Goal: Task Accomplishment & Management: Use online tool/utility

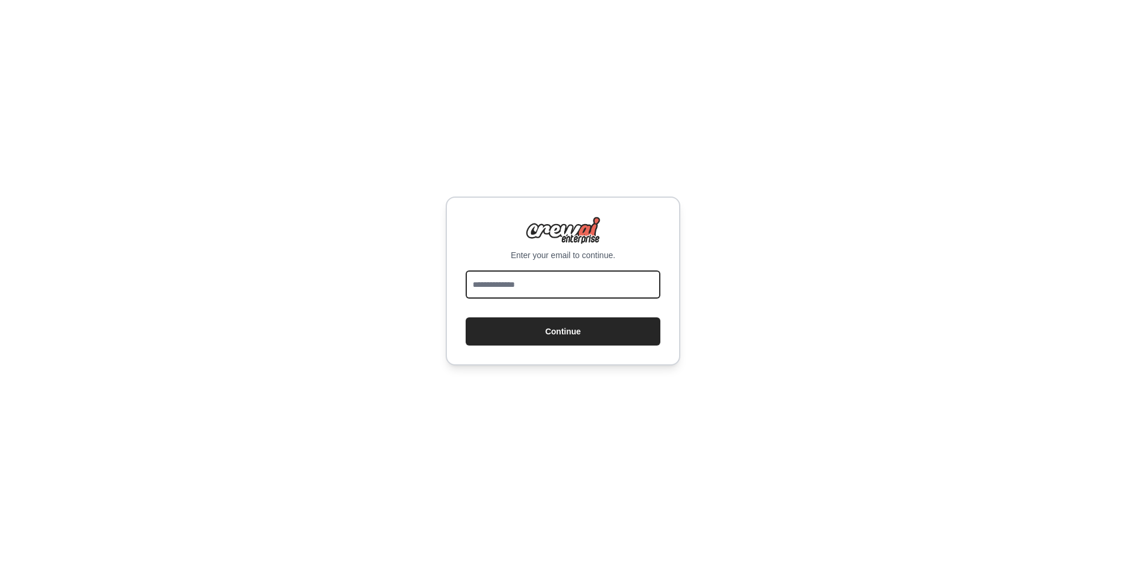
click at [620, 280] on input "email" at bounding box center [563, 284] width 195 height 28
type input "**********"
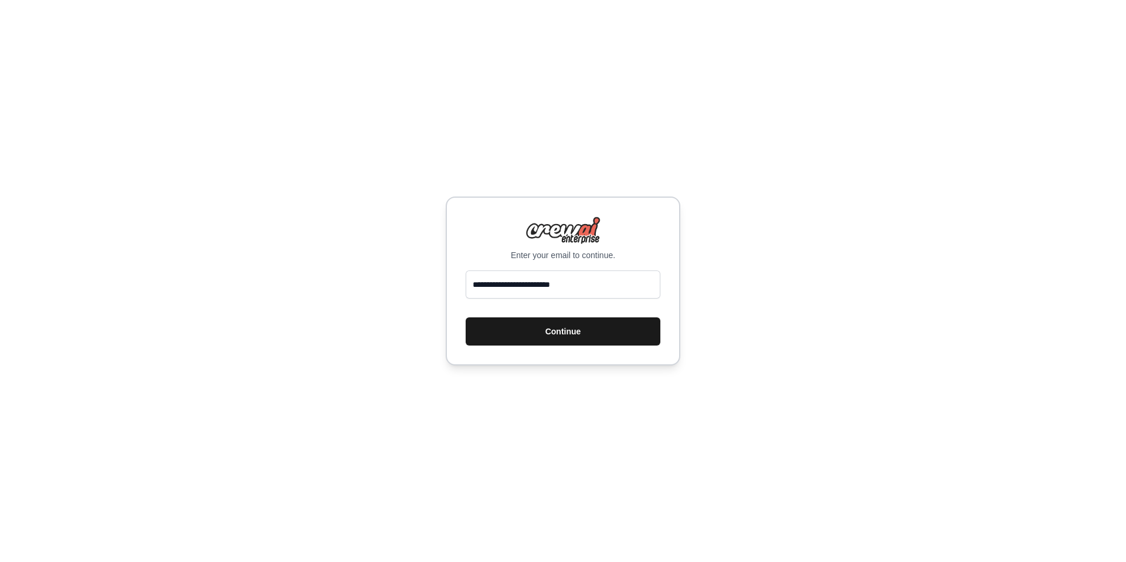
click at [601, 334] on button "Continue" at bounding box center [563, 331] width 195 height 28
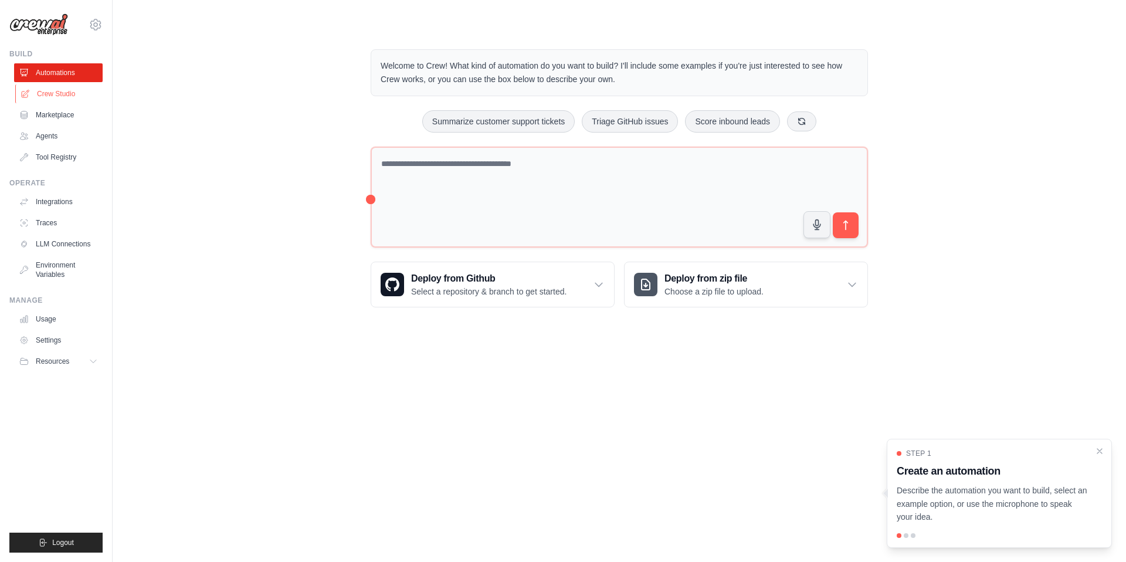
click at [84, 93] on link "Crew Studio" at bounding box center [59, 93] width 89 height 19
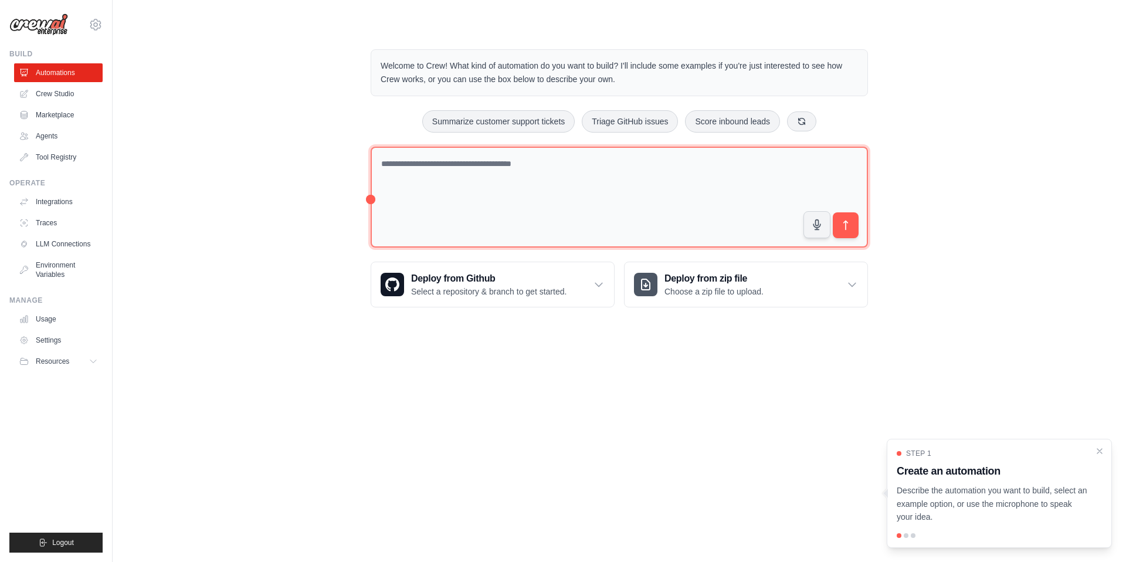
click at [608, 195] on textarea at bounding box center [619, 197] width 497 height 101
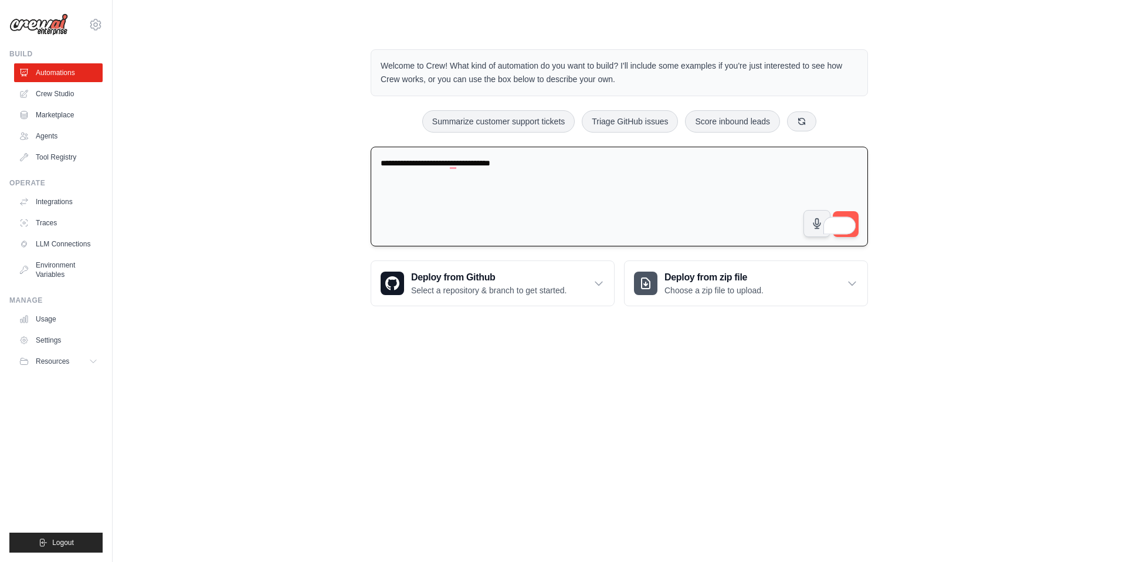
click at [684, 189] on textarea "**********" at bounding box center [619, 197] width 497 height 100
paste textarea "**********"
type textarea "**********"
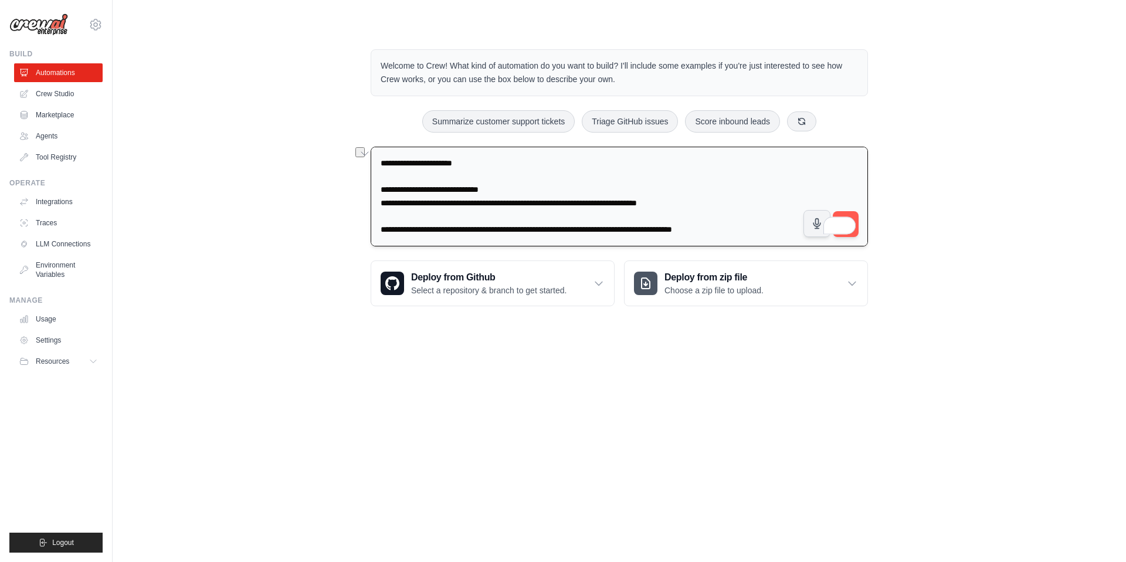
scroll to position [722, 0]
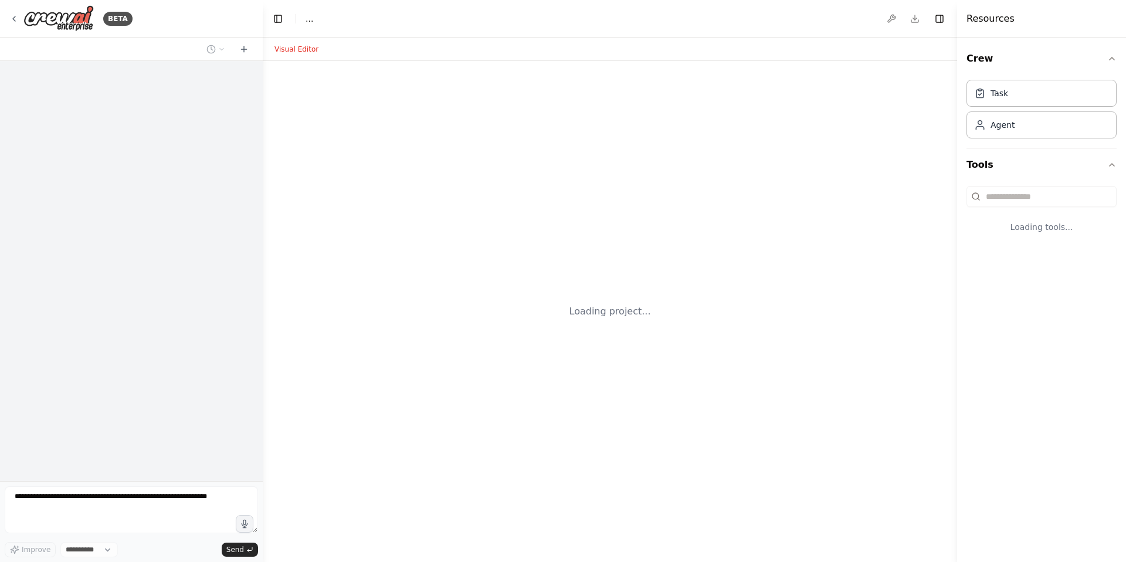
select select "****"
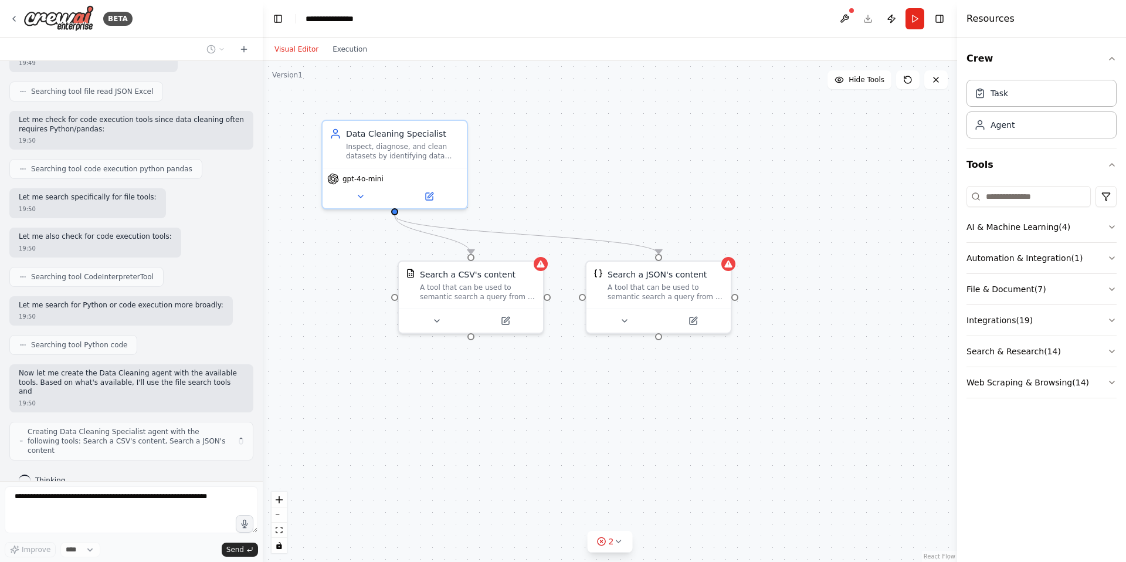
scroll to position [665, 0]
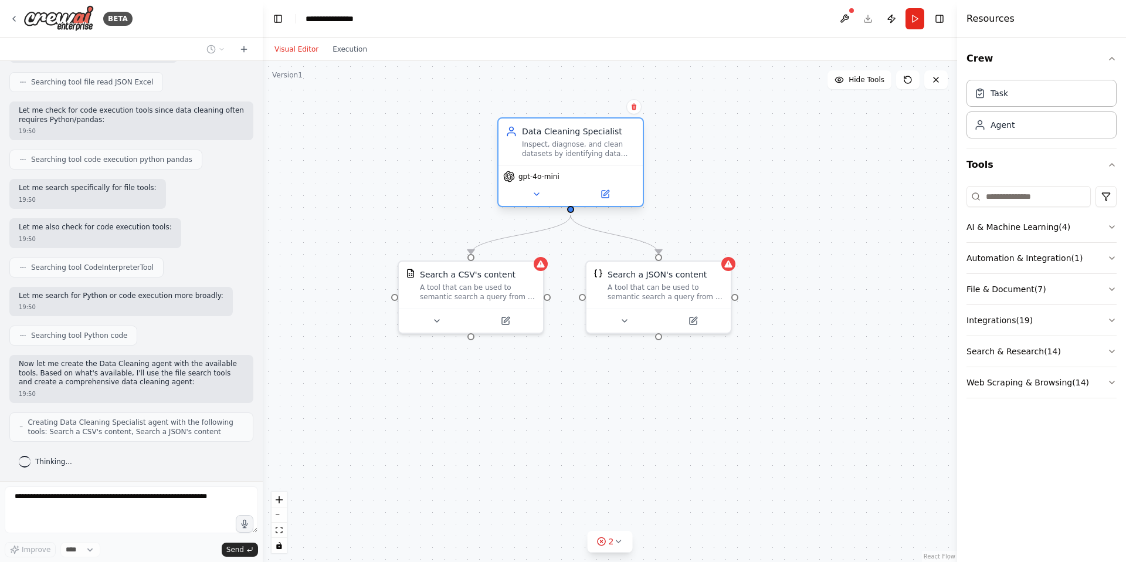
drag, startPoint x: 400, startPoint y: 133, endPoint x: 573, endPoint y: 133, distance: 173.0
click at [573, 133] on div "Data Cleaning Specialist" at bounding box center [579, 131] width 114 height 12
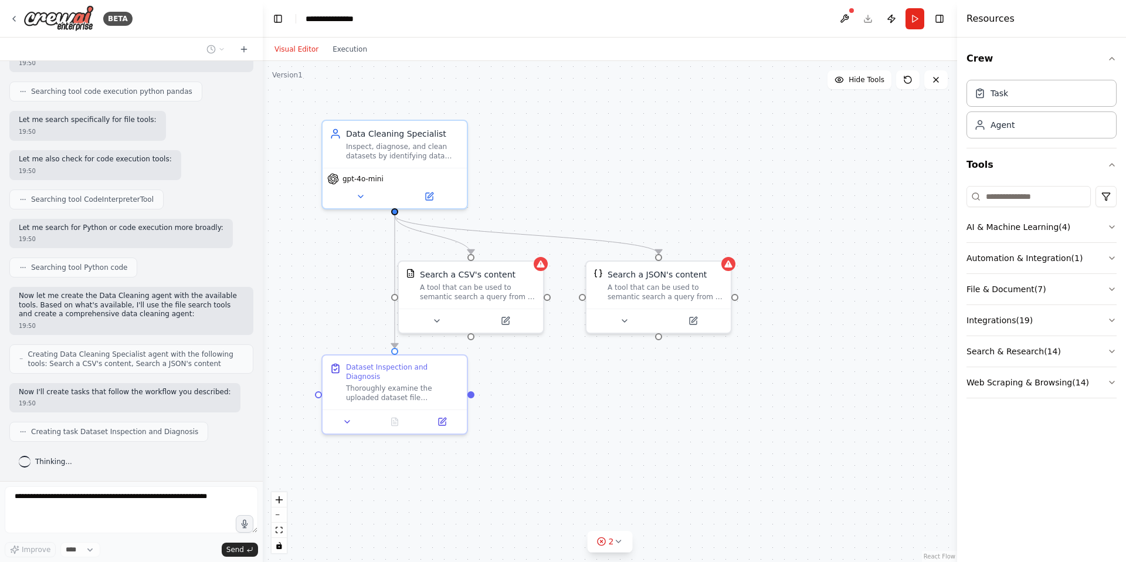
click at [584, 372] on div ".deletable-edge-delete-btn { width: 20px; height: 20px; border: 0px solid #ffff…" at bounding box center [610, 311] width 694 height 501
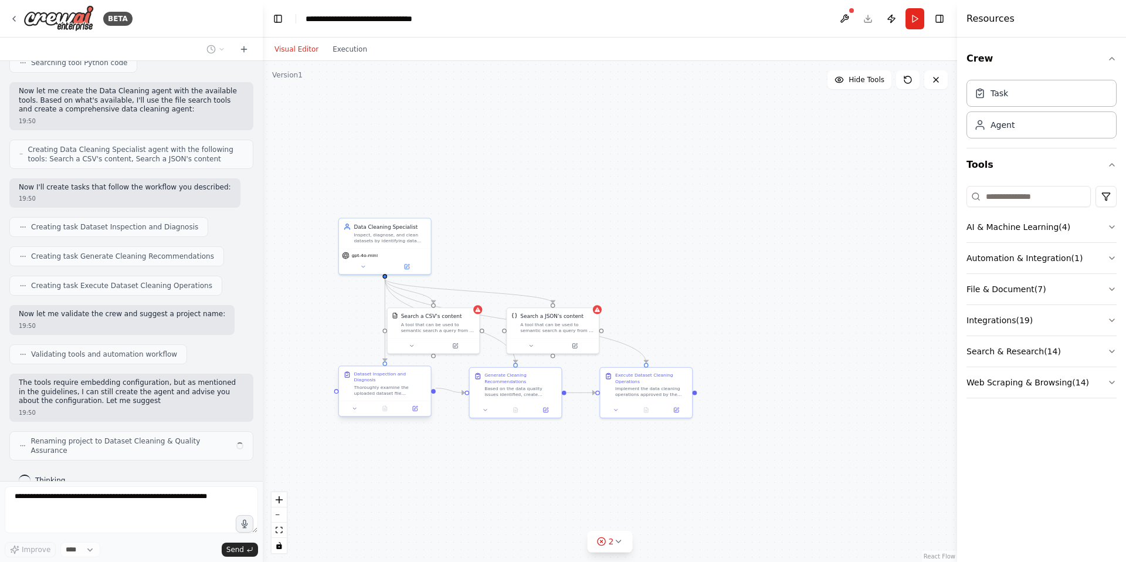
scroll to position [947, 0]
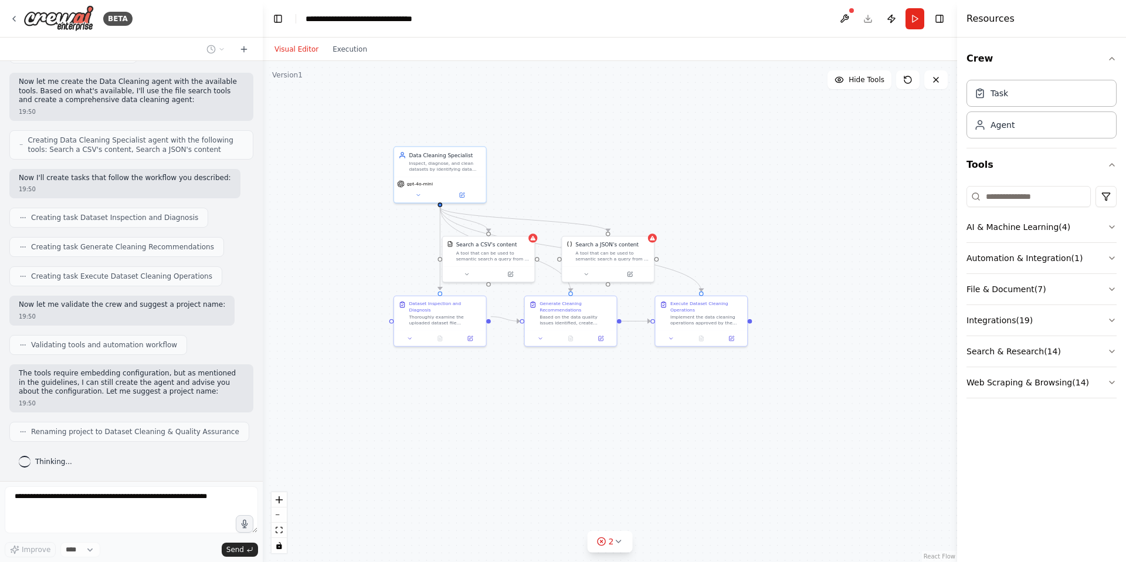
drag, startPoint x: 401, startPoint y: 467, endPoint x: 456, endPoint y: 396, distance: 90.3
click at [456, 396] on div ".deletable-edge-delete-btn { width: 20px; height: 20px; border: 0px solid #ffff…" at bounding box center [610, 311] width 694 height 501
click at [1112, 225] on icon "button" at bounding box center [1111, 226] width 9 height 9
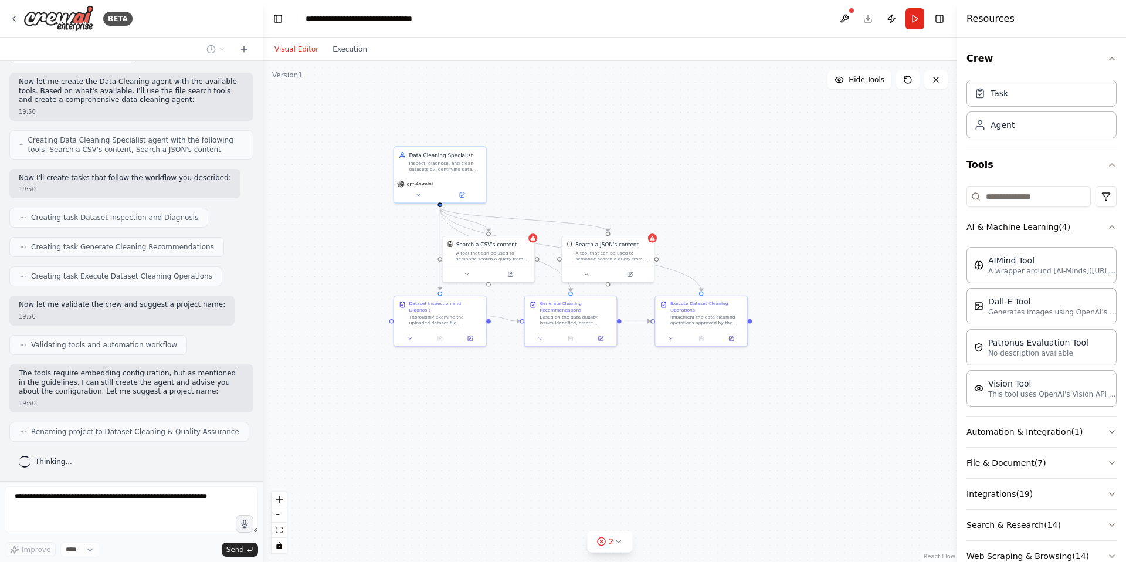
click at [1113, 226] on icon "button" at bounding box center [1111, 227] width 5 height 2
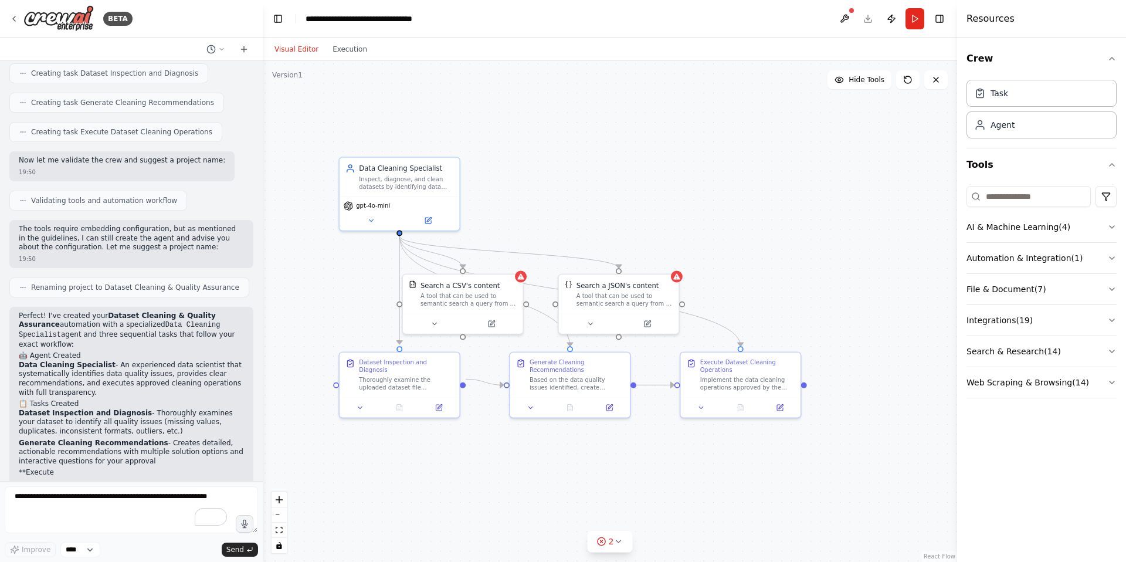
drag, startPoint x: 674, startPoint y: 386, endPoint x: 705, endPoint y: 470, distance: 89.4
click at [705, 470] on div ".deletable-edge-delete-btn { width: 20px; height: 20px; border: 0px solid #ffff…" at bounding box center [610, 311] width 694 height 501
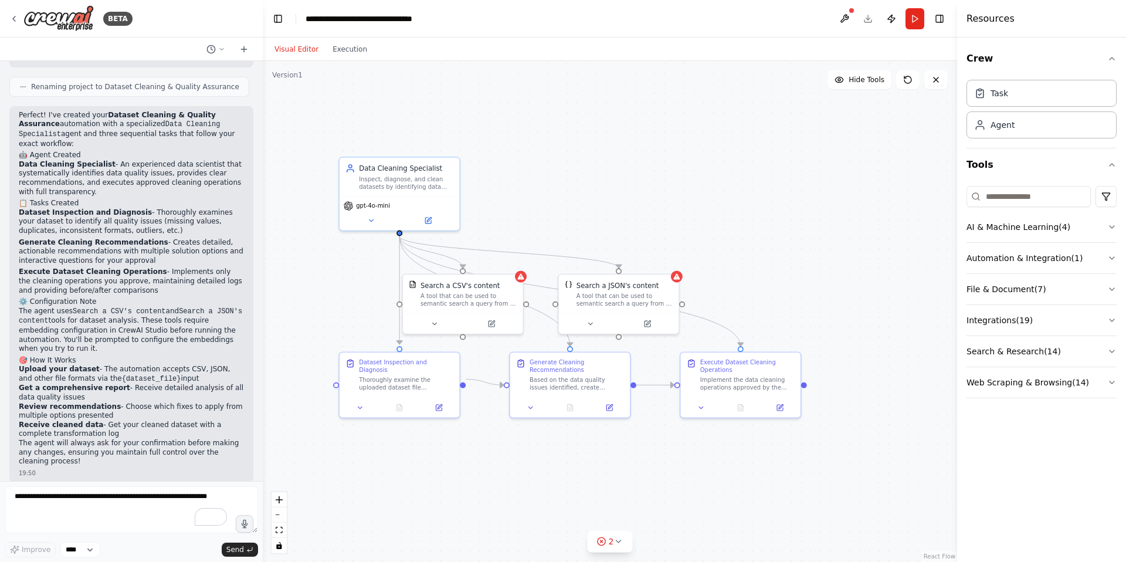
click at [153, 307] on p "The agent uses Search a CSV's content and Search a JSON's content tools for dat…" at bounding box center [131, 330] width 225 height 47
click at [140, 498] on textarea "To enrich screen reader interactions, please activate Accessibility in Grammarl…" at bounding box center [131, 509] width 253 height 47
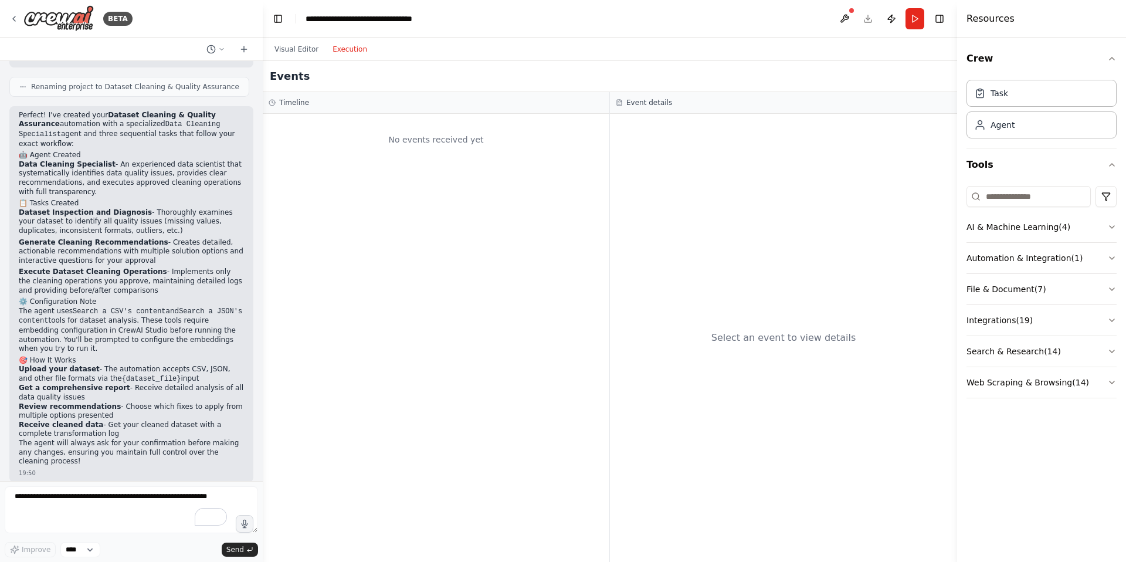
click at [350, 50] on button "Execution" at bounding box center [349, 49] width 49 height 14
click at [433, 135] on div "No events received yet" at bounding box center [436, 140] width 335 height 40
click at [298, 52] on button "Visual Editor" at bounding box center [296, 49] width 58 height 14
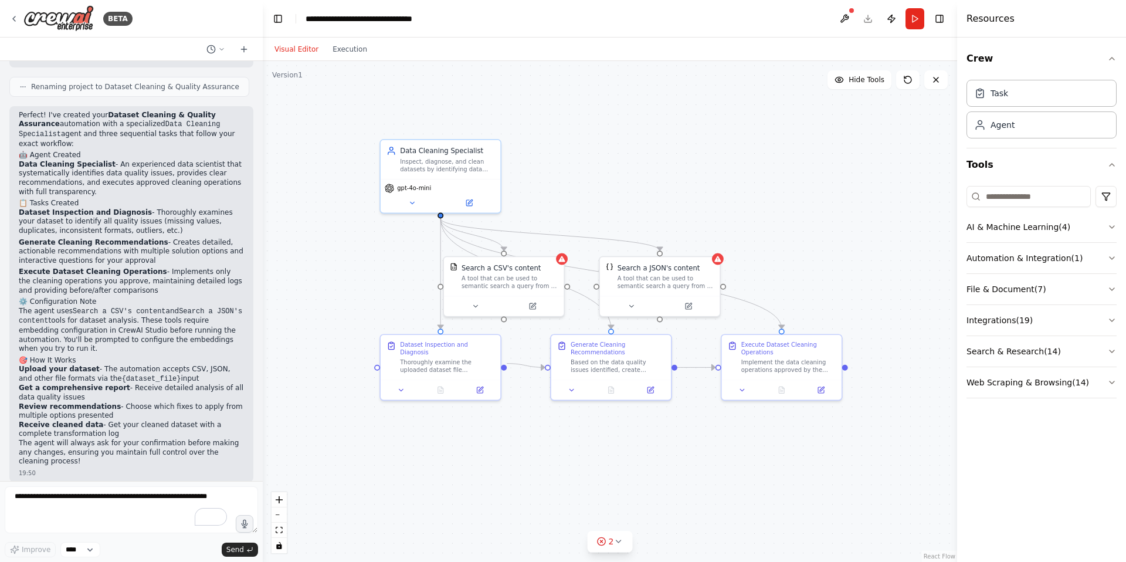
drag, startPoint x: 565, startPoint y: 195, endPoint x: 610, endPoint y: 176, distance: 48.9
click at [610, 176] on div ".deletable-edge-delete-btn { width: 20px; height: 20px; border: 0px solid #ffff…" at bounding box center [610, 311] width 694 height 501
click at [913, 19] on button "Run" at bounding box center [914, 18] width 19 height 21
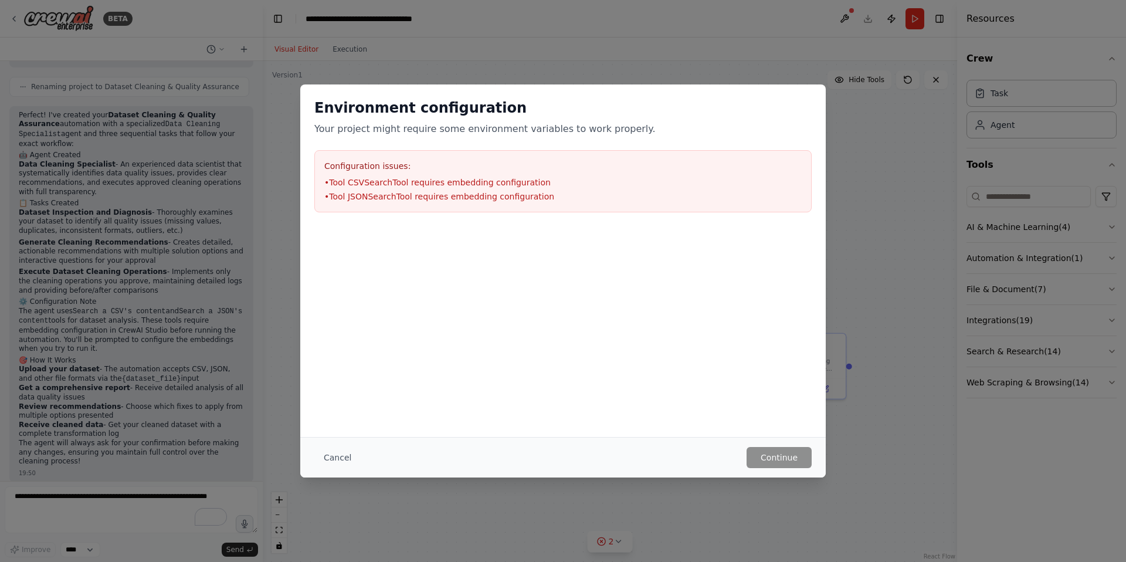
click at [434, 171] on h3 "Configuration issues:" at bounding box center [562, 166] width 477 height 12
click at [341, 454] on button "Cancel" at bounding box center [337, 457] width 46 height 21
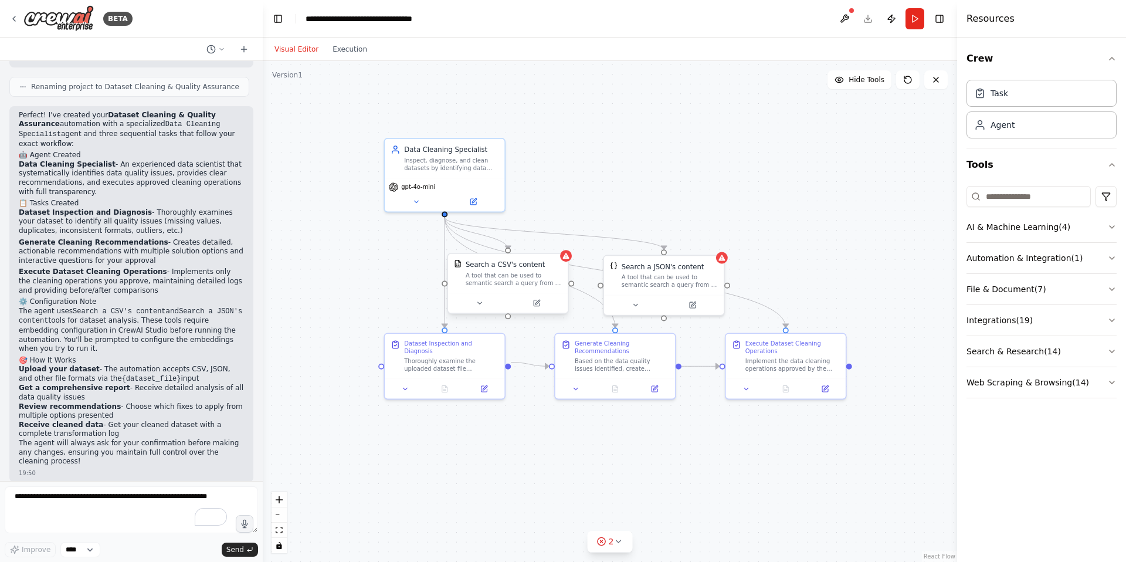
click at [552, 281] on div "A tool that can be used to semantic search a query from a CSV's content." at bounding box center [514, 279] width 96 height 16
click at [560, 272] on div "A tool that can be used to semantic search a query from a CSV's content." at bounding box center [514, 279] width 96 height 16
click at [567, 259] on icon at bounding box center [566, 256] width 8 height 8
click at [518, 294] on div at bounding box center [508, 303] width 120 height 20
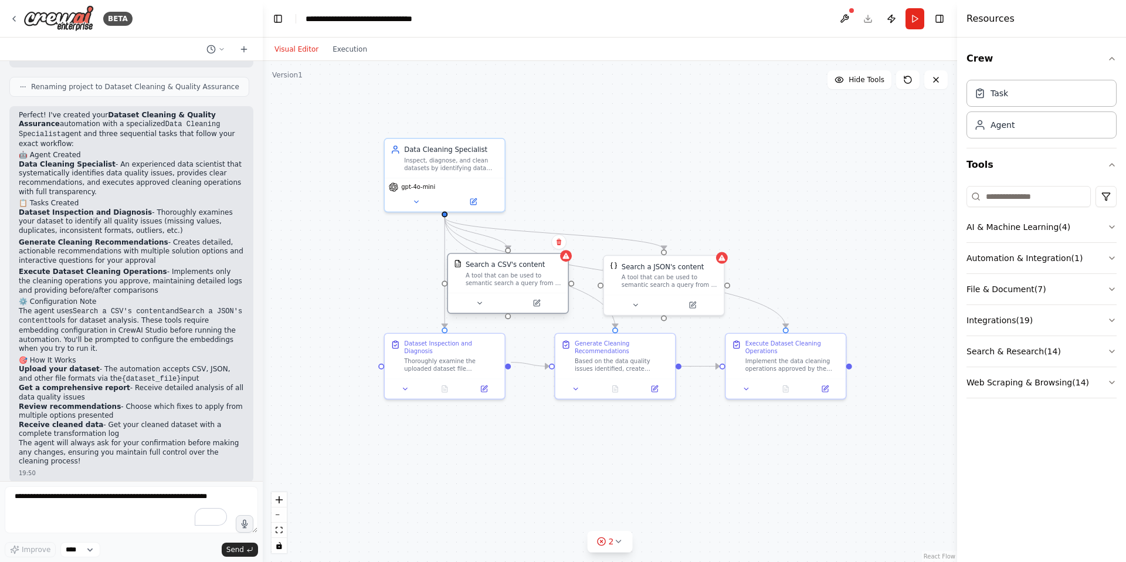
click at [518, 294] on div at bounding box center [508, 303] width 120 height 20
click at [537, 305] on icon at bounding box center [541, 303] width 8 height 8
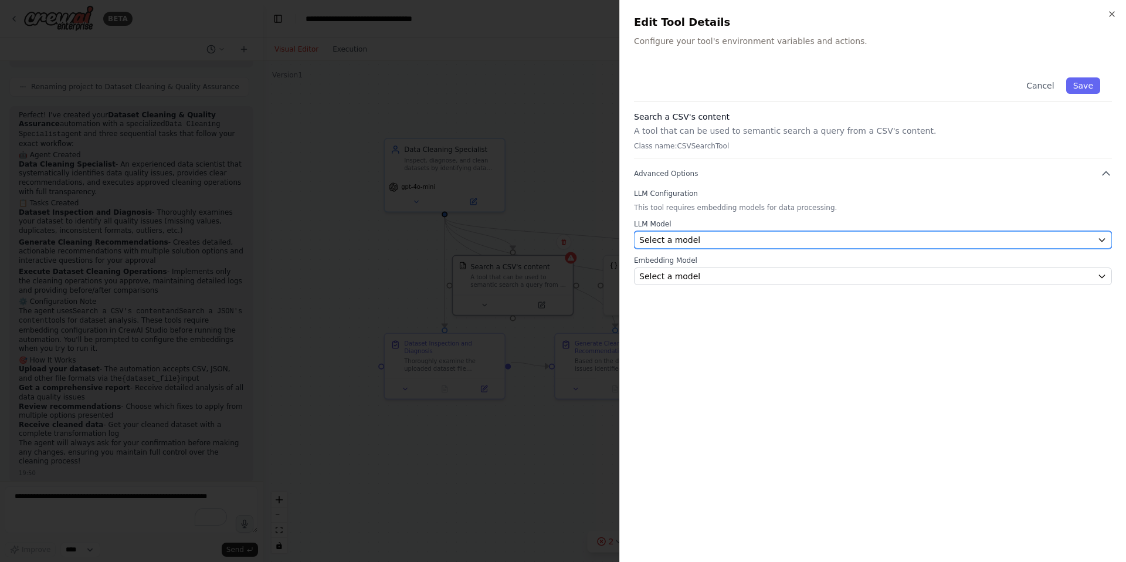
click at [706, 236] on div "Select a model" at bounding box center [865, 240] width 453 height 12
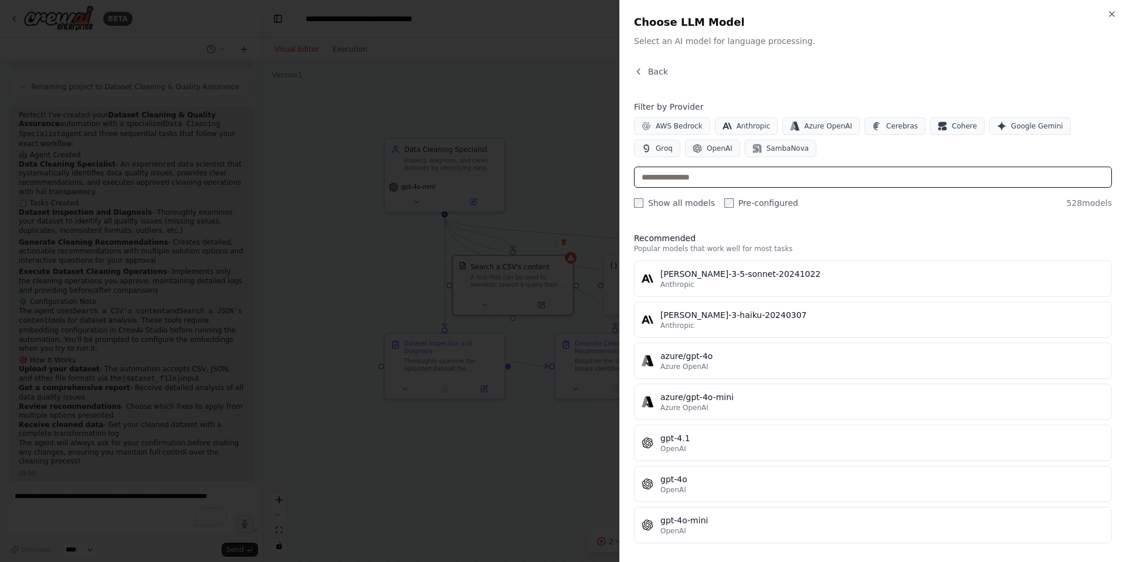
click at [717, 181] on input "text" at bounding box center [873, 177] width 478 height 21
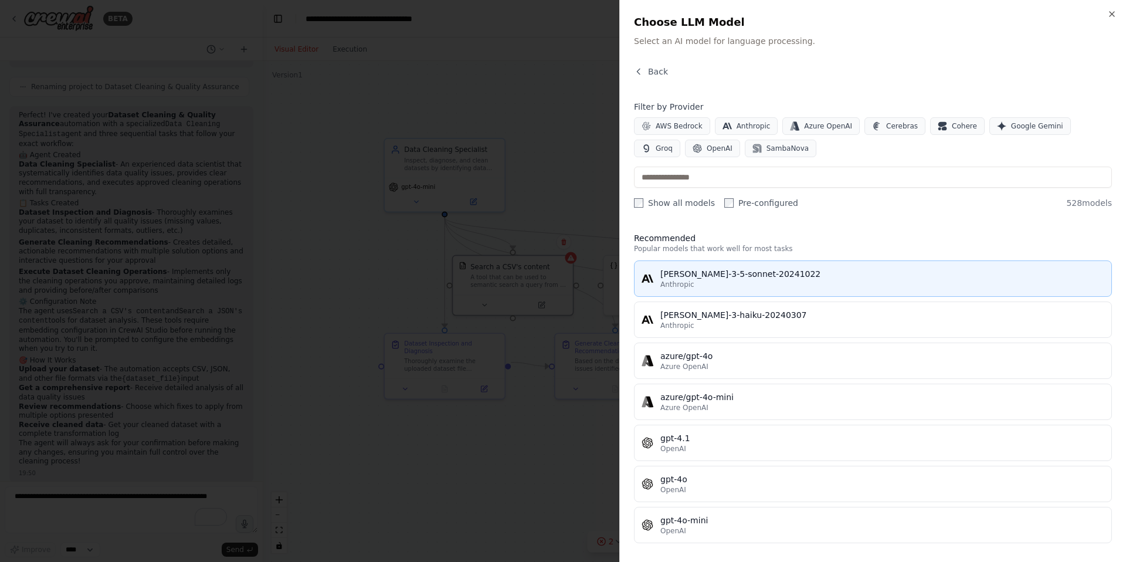
click at [755, 282] on div "Anthropic" at bounding box center [882, 284] width 444 height 9
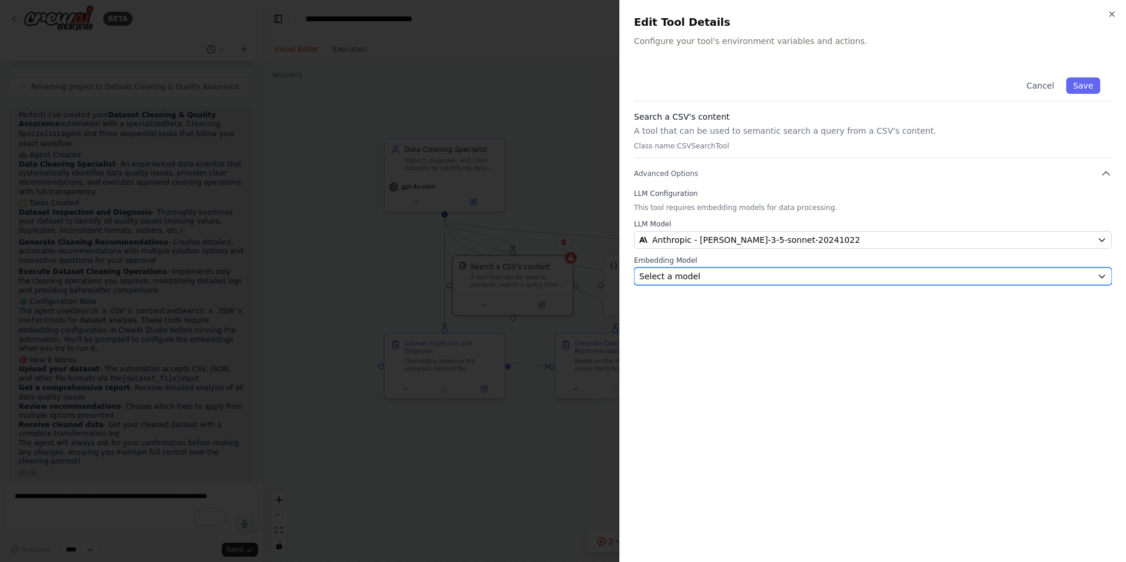
click at [750, 280] on div "Select a model" at bounding box center [865, 276] width 453 height 12
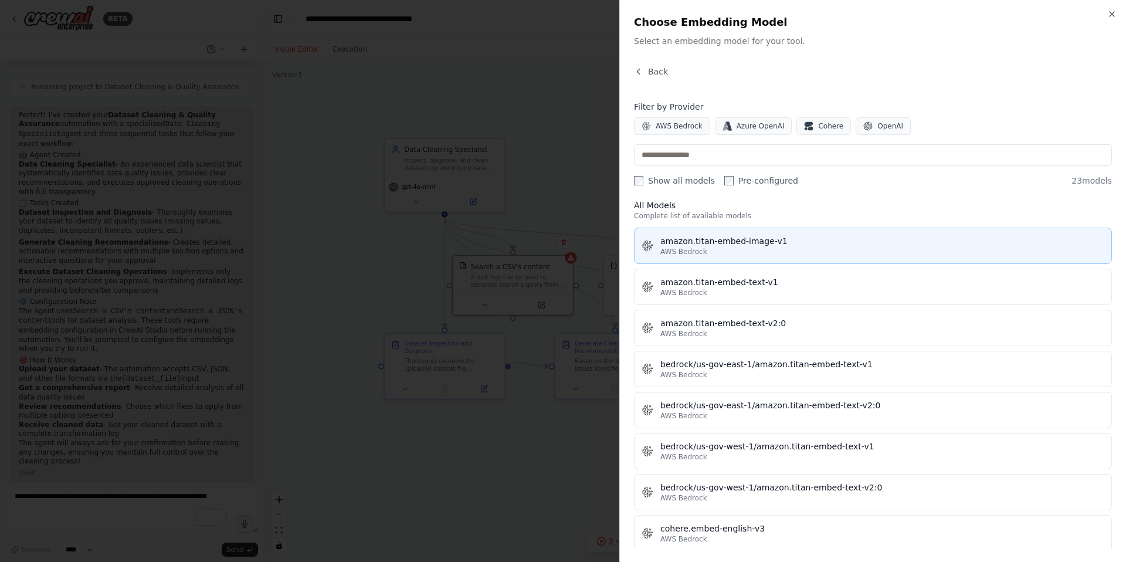
scroll to position [0, 0]
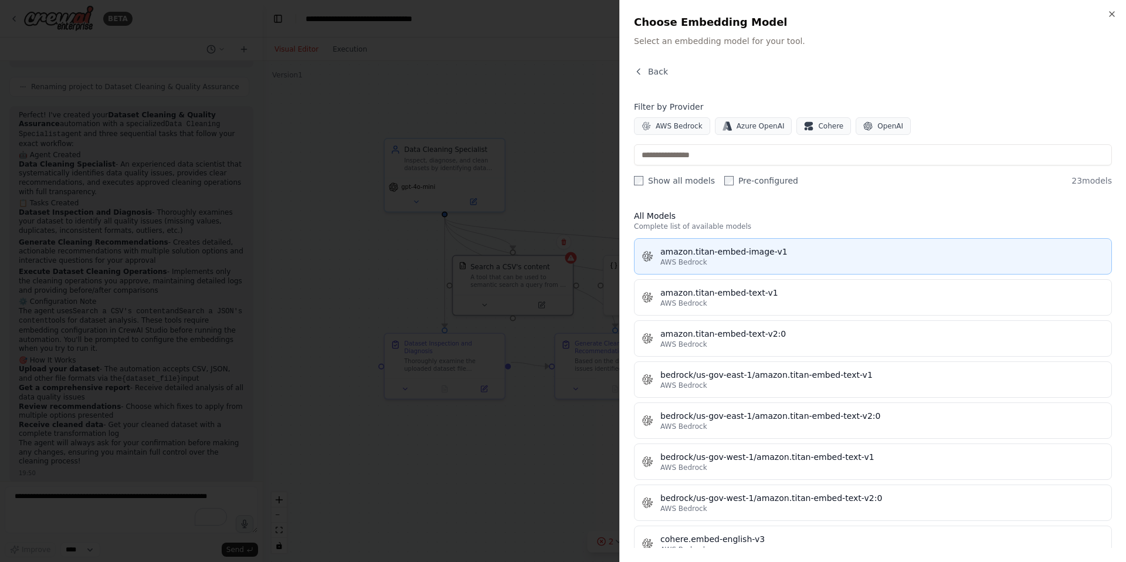
click at [731, 257] on div "AWS Bedrock" at bounding box center [882, 261] width 444 height 9
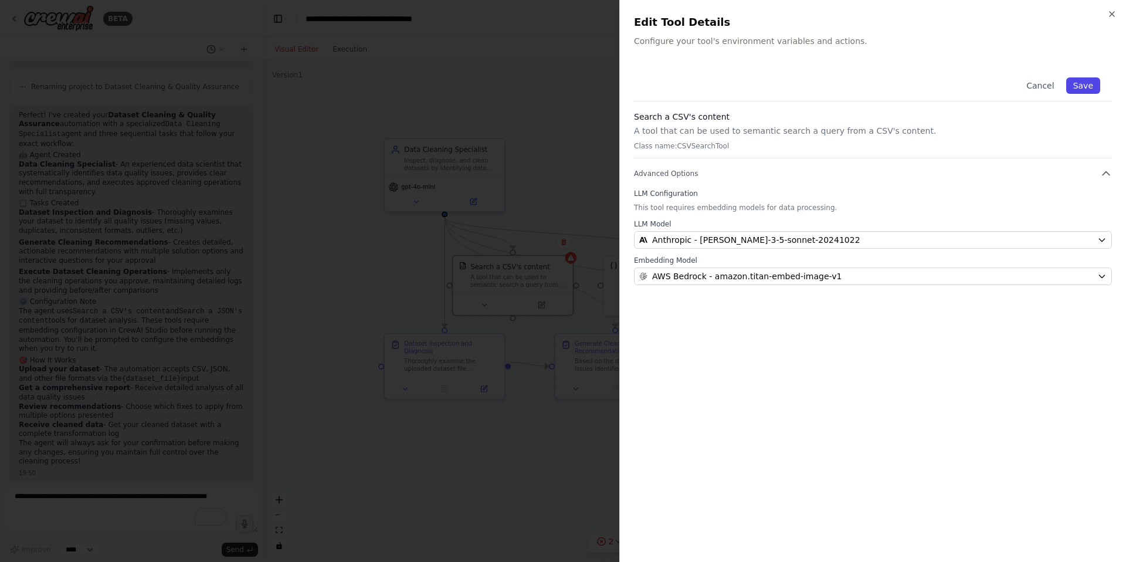
click at [1086, 92] on button "Save" at bounding box center [1083, 85] width 34 height 16
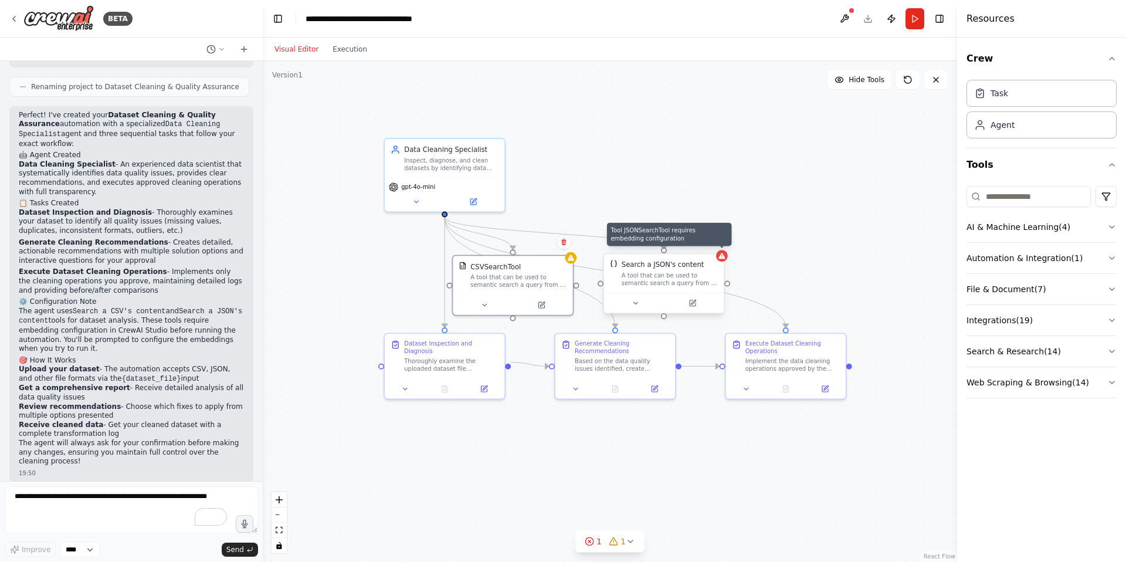
click at [725, 259] on icon at bounding box center [722, 256] width 8 height 8
click at [695, 312] on div at bounding box center [664, 303] width 120 height 20
click at [695, 303] on icon at bounding box center [692, 303] width 8 height 8
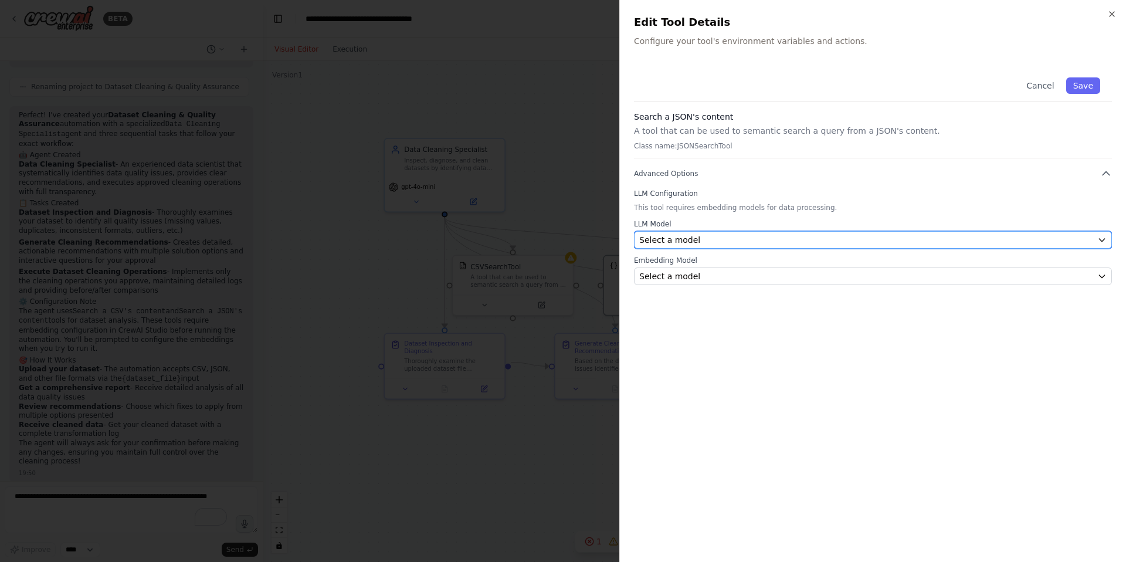
click at [736, 244] on div "Select a model" at bounding box center [865, 240] width 453 height 12
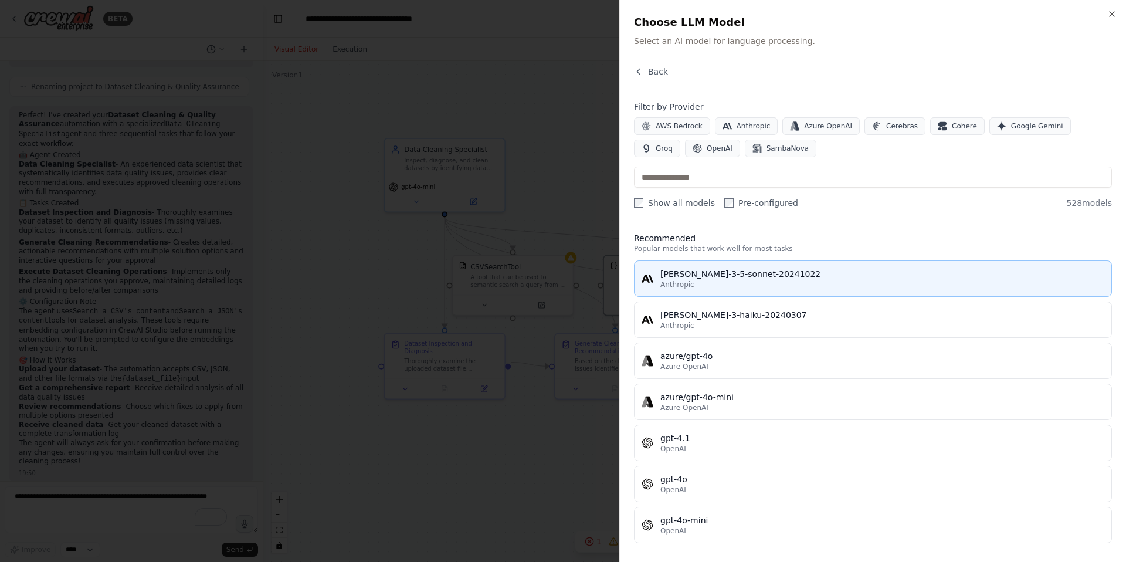
click at [728, 280] on div "Anthropic" at bounding box center [882, 284] width 444 height 9
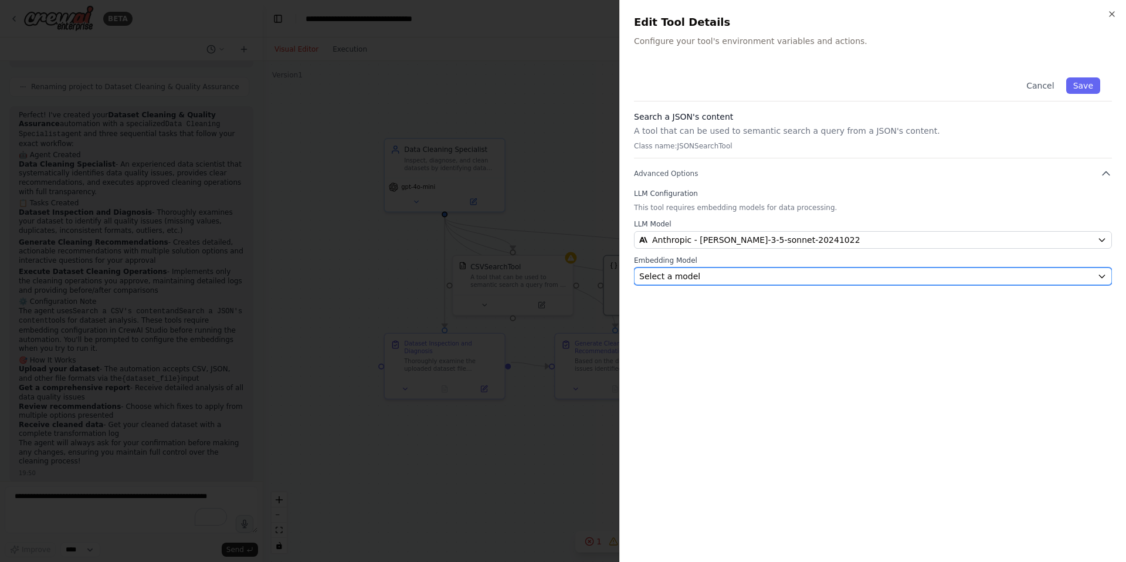
click at [723, 276] on div "Select a model" at bounding box center [865, 276] width 453 height 12
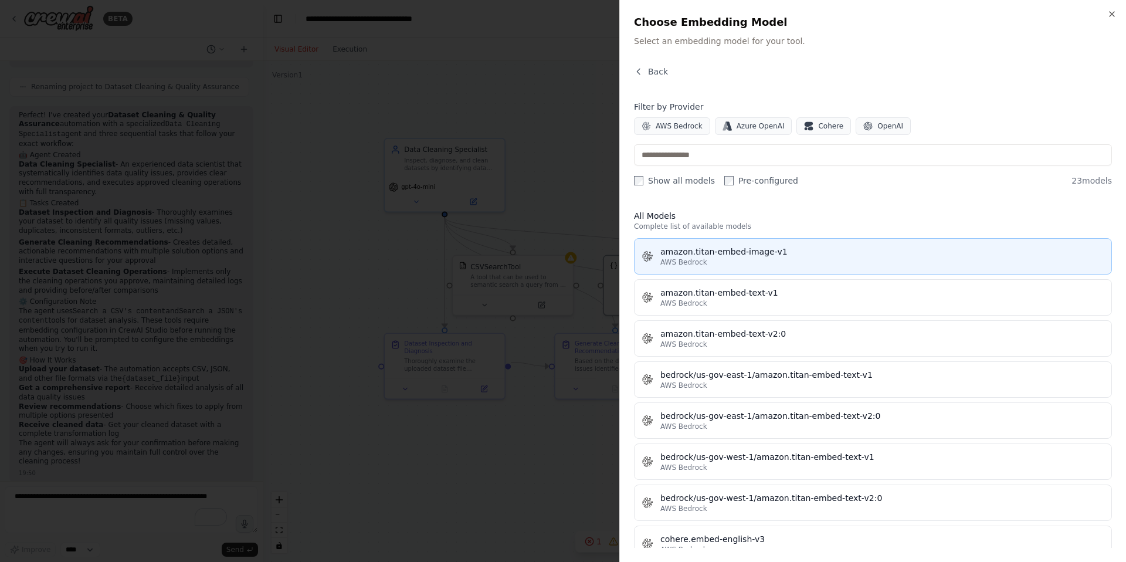
click at [722, 267] on button "amazon.titan-embed-image-v1 AWS Bedrock" at bounding box center [873, 256] width 478 height 36
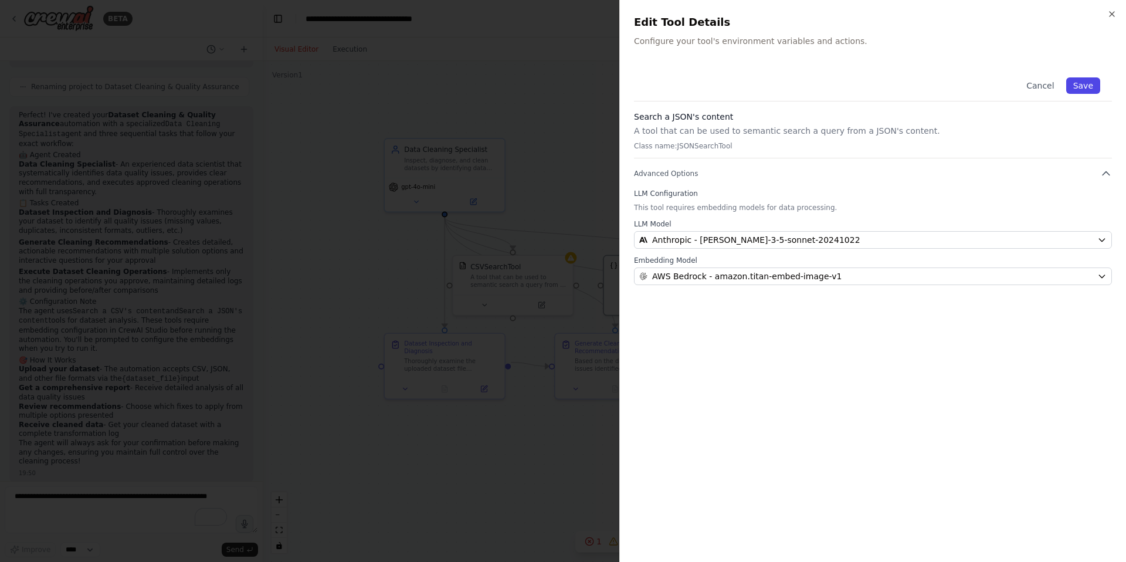
click at [1088, 88] on button "Save" at bounding box center [1083, 85] width 34 height 16
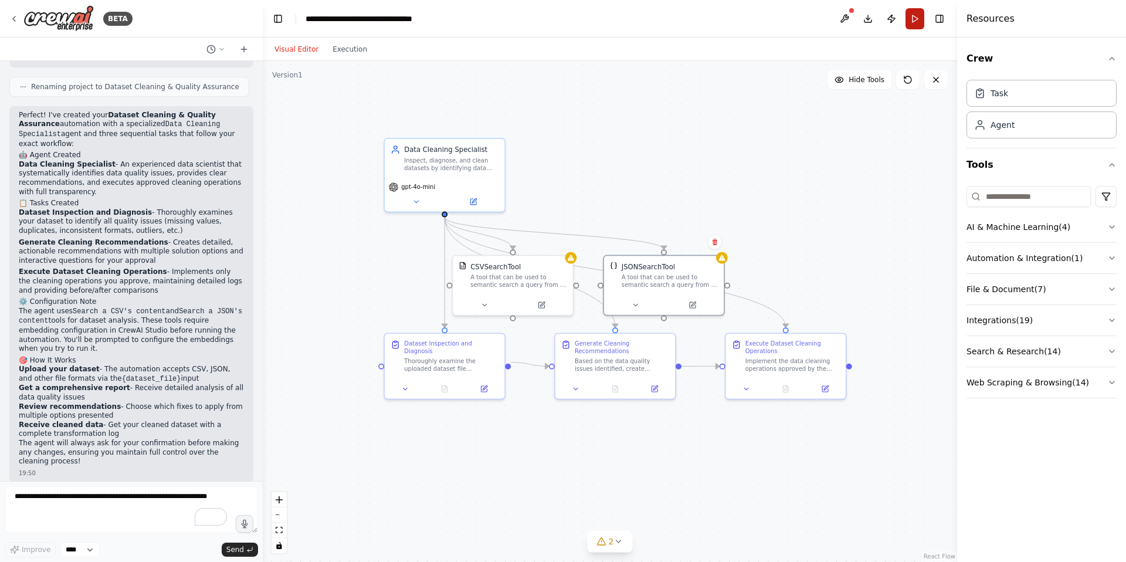
click at [916, 20] on button "Run" at bounding box center [914, 18] width 19 height 21
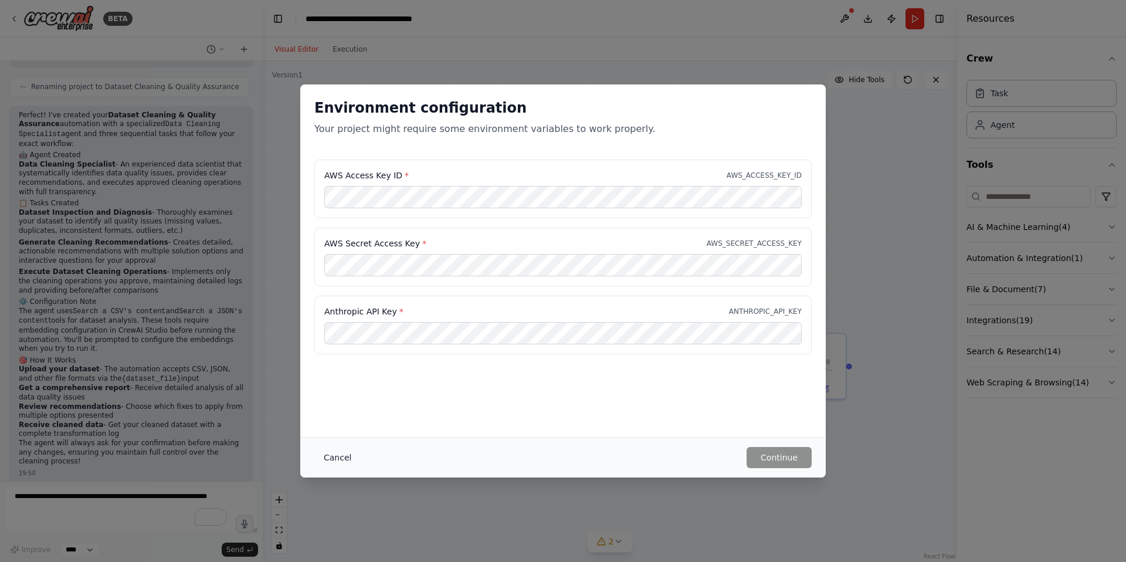
click at [345, 456] on button "Cancel" at bounding box center [337, 457] width 46 height 21
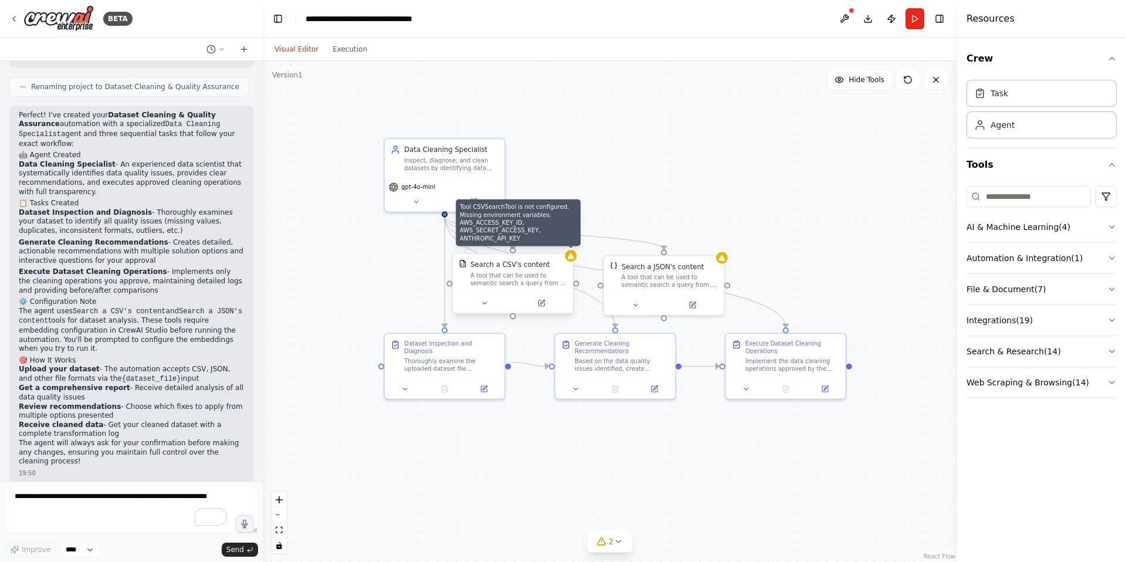
click at [570, 257] on icon at bounding box center [571, 256] width 6 height 6
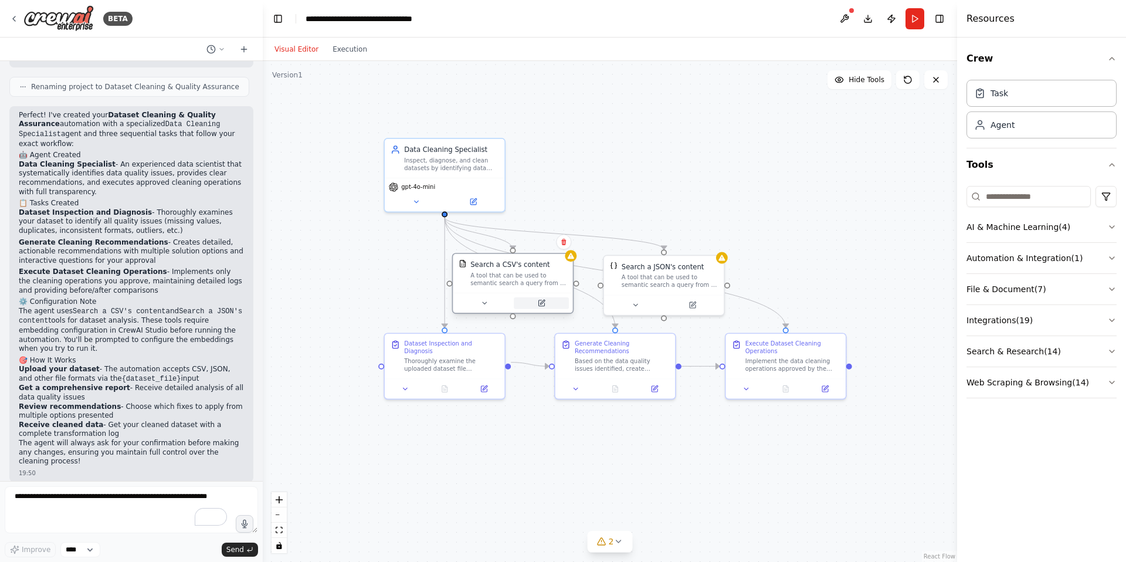
click at [538, 304] on icon at bounding box center [541, 303] width 6 height 6
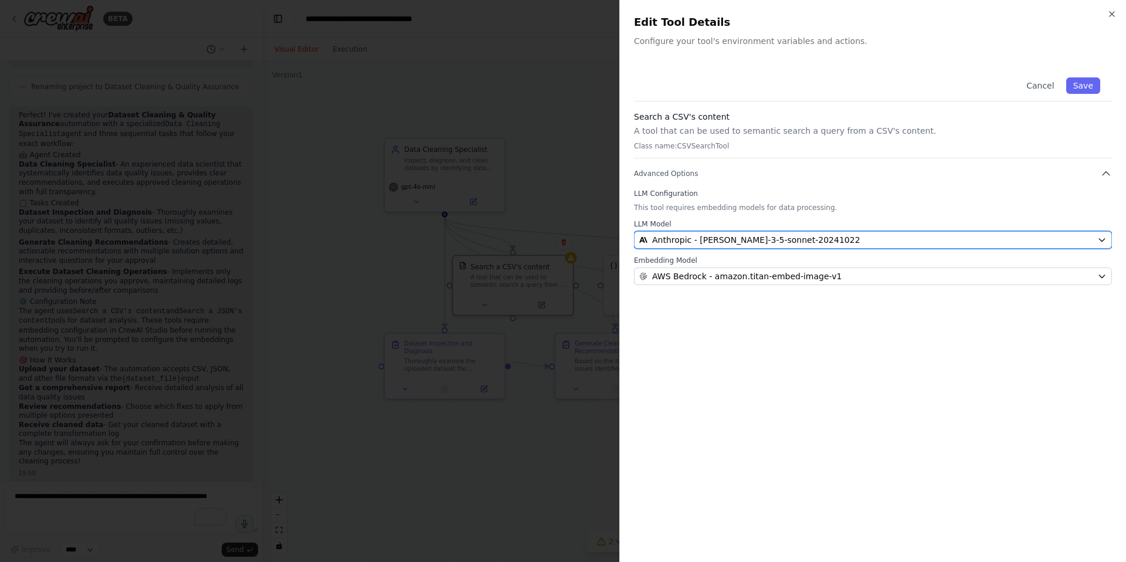
click at [692, 243] on span "Anthropic - [PERSON_NAME]-3-5-sonnet-20241022" at bounding box center [756, 240] width 208 height 12
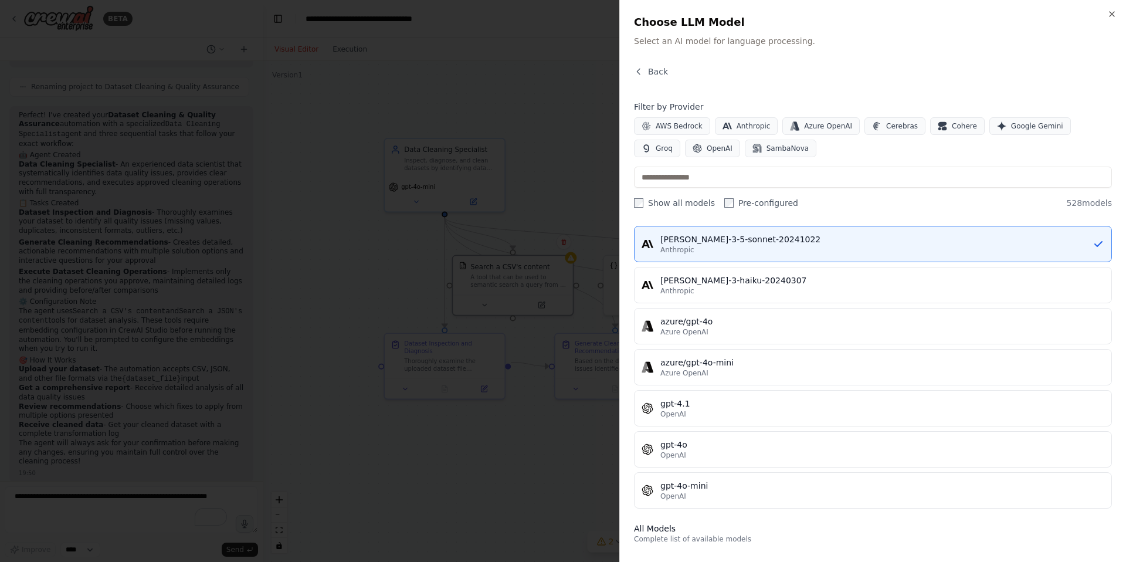
scroll to position [43, 0]
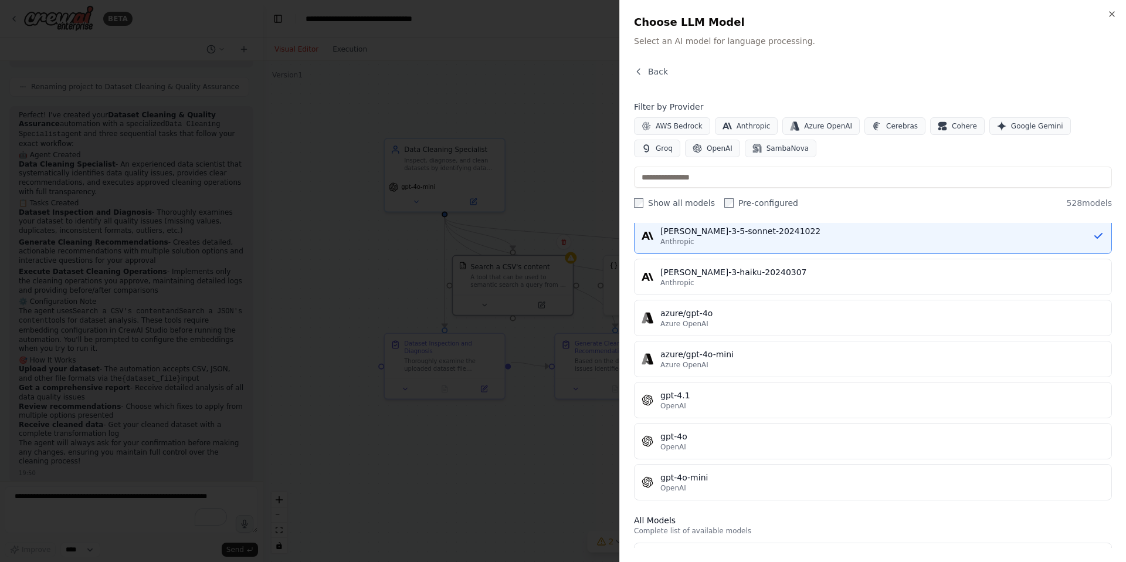
click at [654, 531] on p "Complete list of available models" at bounding box center [873, 530] width 478 height 9
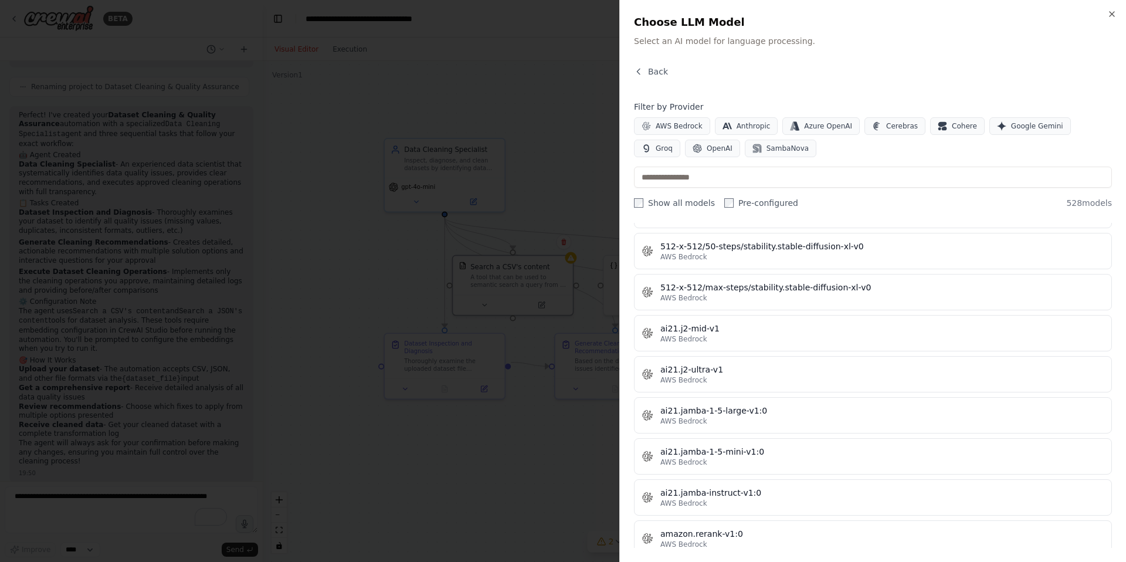
scroll to position [500, 0]
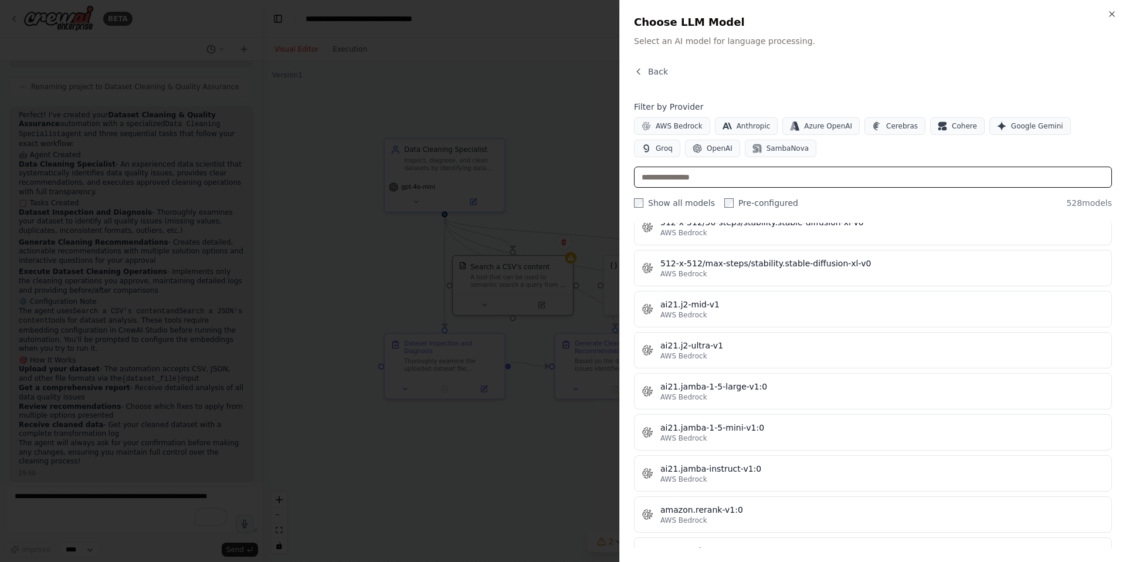
click at [756, 181] on input "text" at bounding box center [873, 177] width 478 height 21
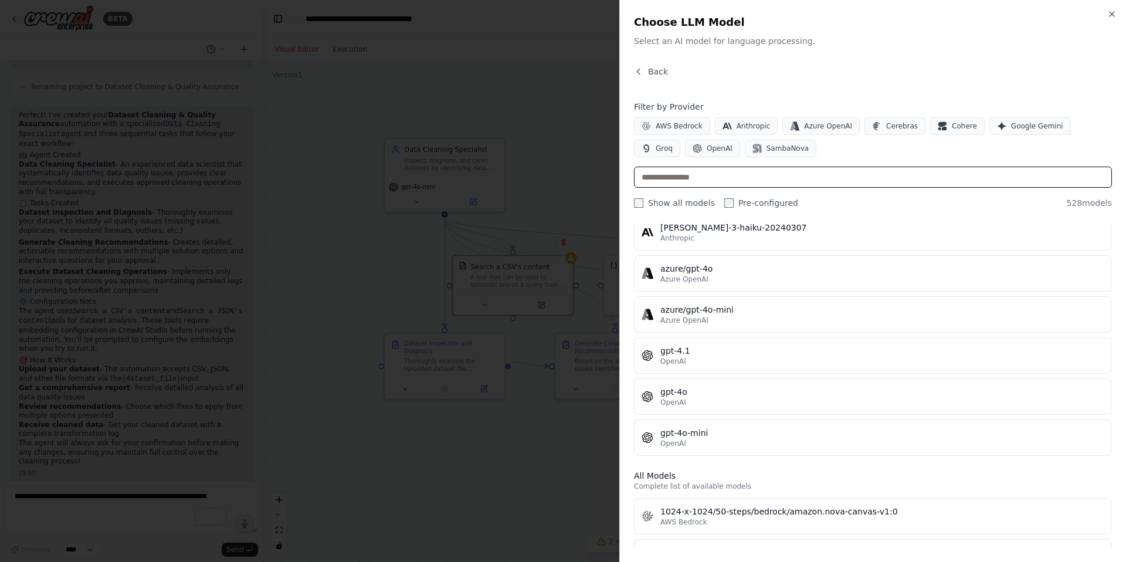
scroll to position [0, 0]
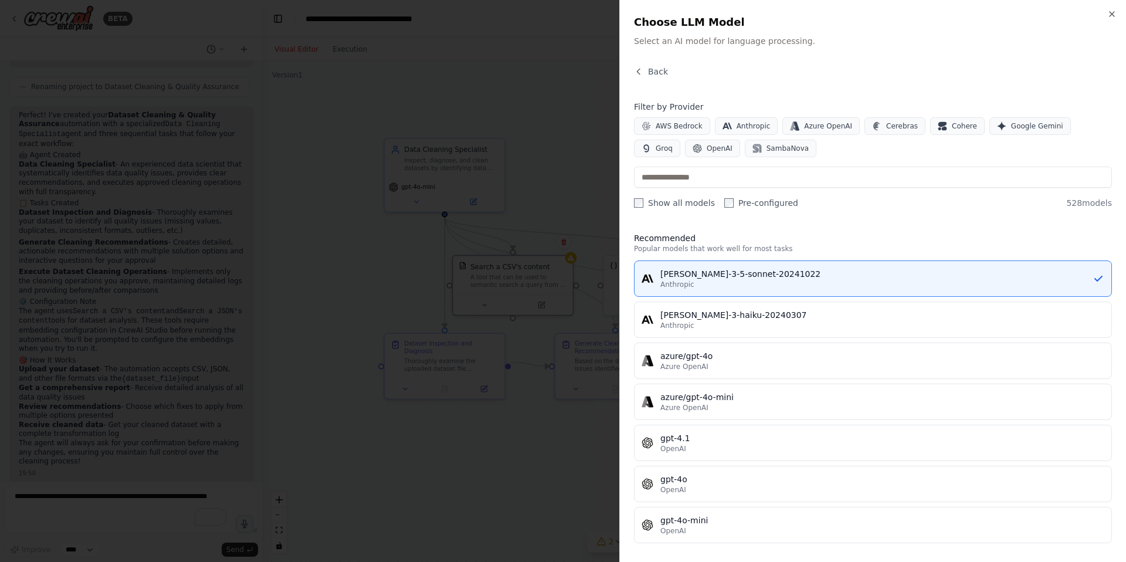
click at [690, 204] on label "Show all models" at bounding box center [674, 203] width 81 height 12
click at [1112, 12] on icon "button" at bounding box center [1111, 13] width 9 height 9
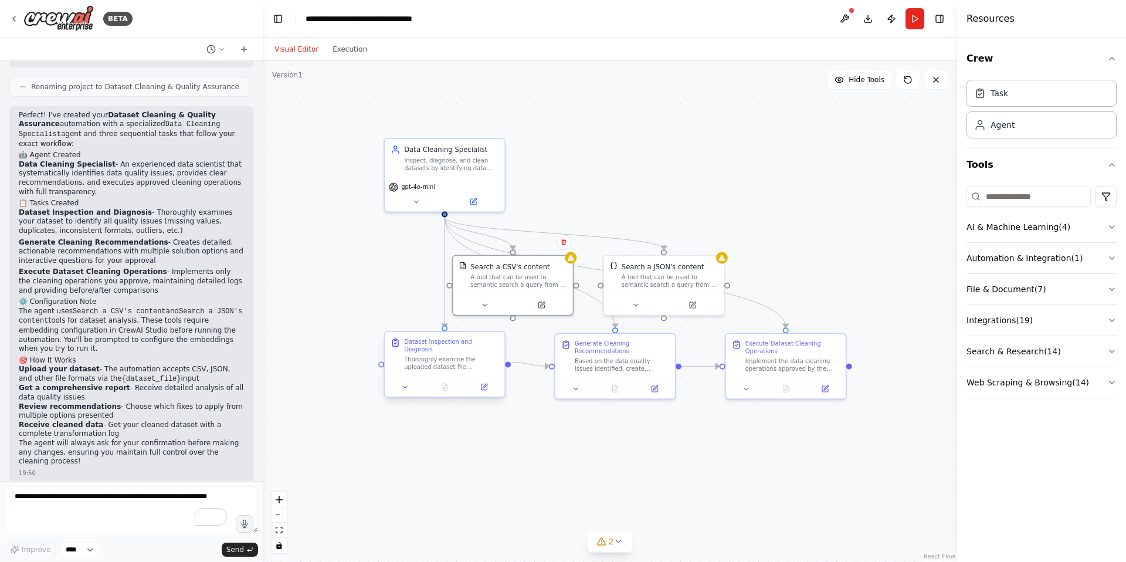
click at [455, 356] on div "Thoroughly examine the uploaded dataset file ({dataset_file}) to identify all d…" at bounding box center [451, 363] width 94 height 16
click at [484, 384] on icon at bounding box center [484, 387] width 6 height 6
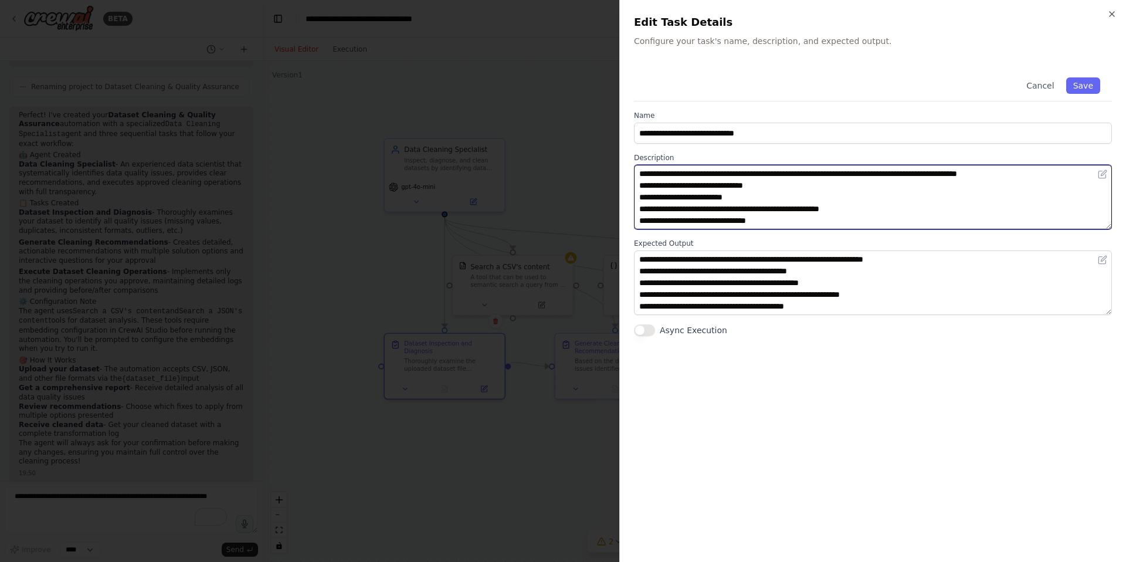
click at [779, 223] on textarea "**********" at bounding box center [873, 197] width 478 height 64
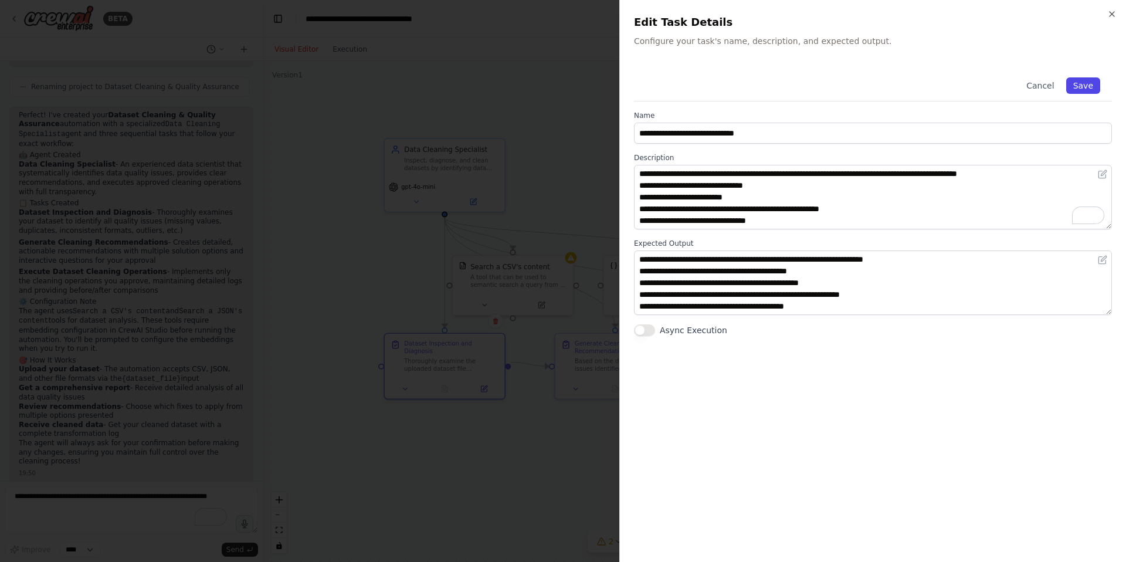
click at [1080, 91] on button "Save" at bounding box center [1083, 85] width 34 height 16
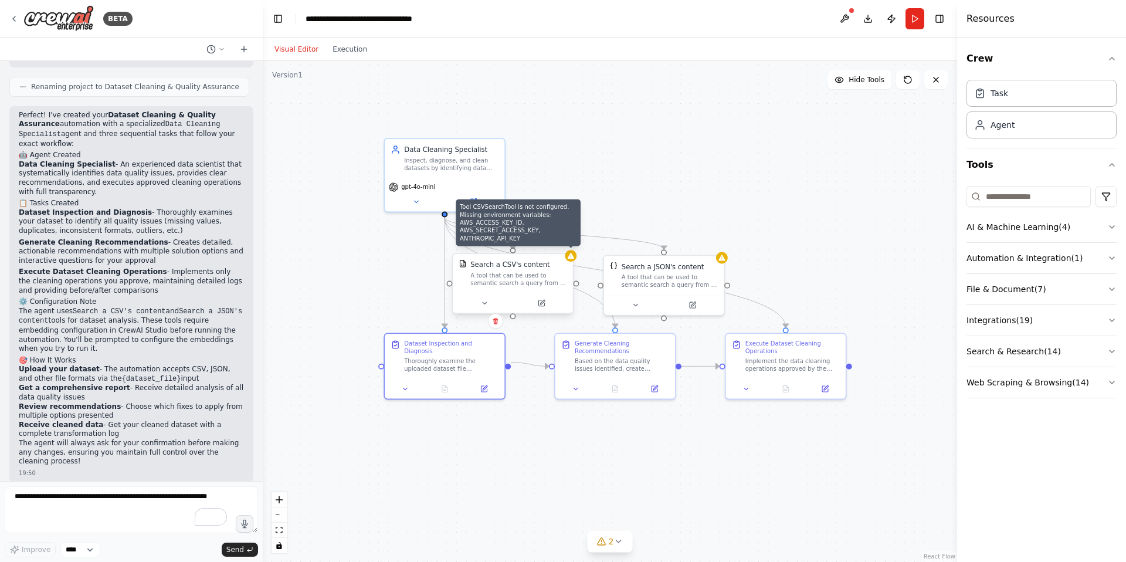
click at [570, 256] on icon at bounding box center [571, 256] width 6 height 6
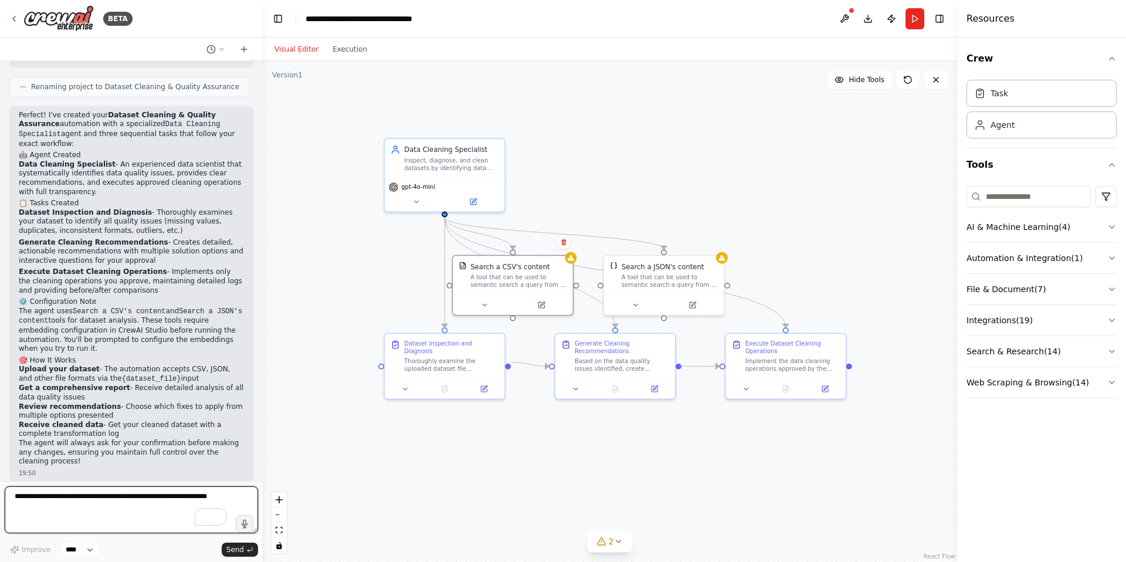
click at [169, 513] on textarea "To enrich screen reader interactions, please activate Accessibility in Grammarl…" at bounding box center [131, 509] width 253 height 47
type textarea "**********"
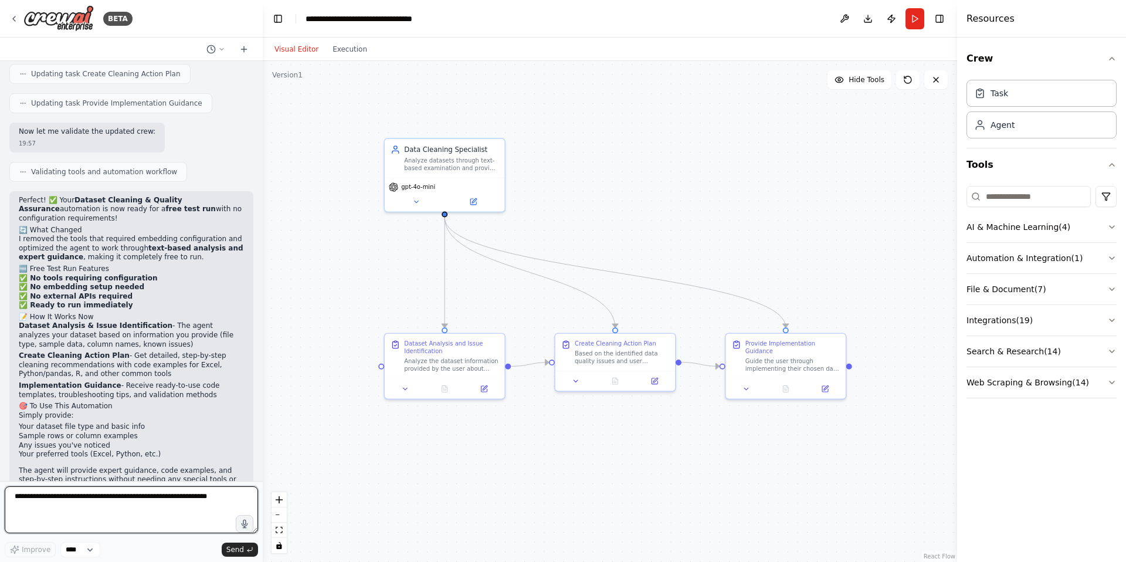
scroll to position [2069, 0]
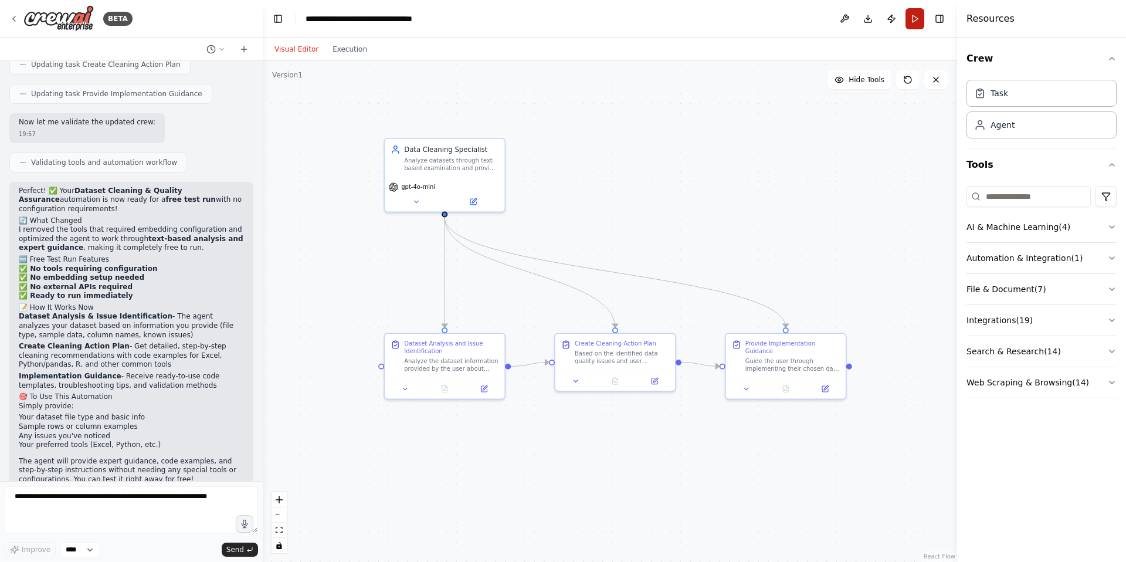
click at [921, 15] on button "Run" at bounding box center [914, 18] width 19 height 21
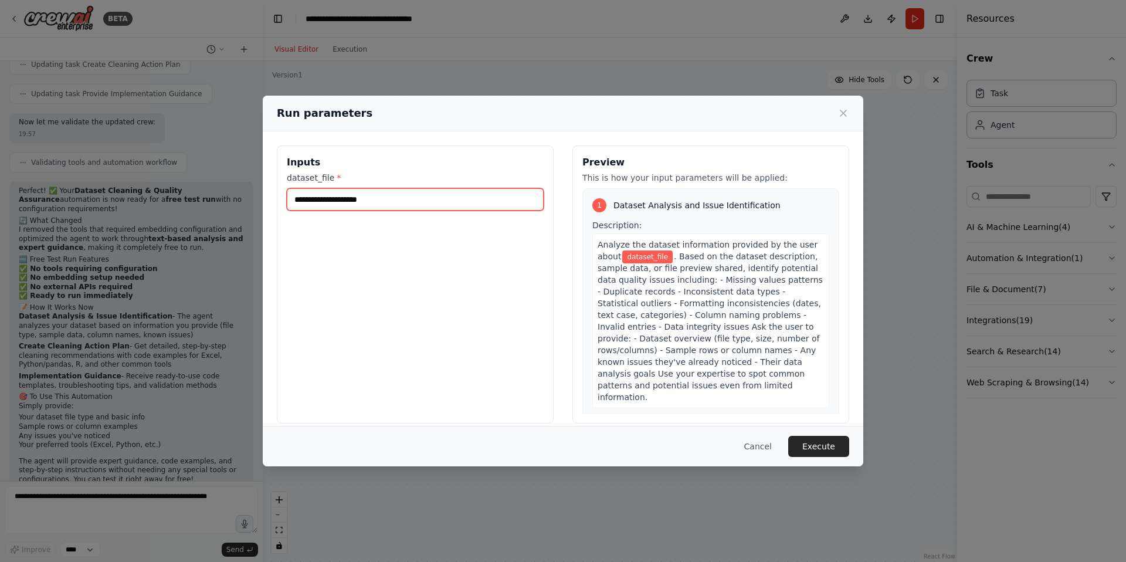
click at [498, 199] on input "dataset_file *" at bounding box center [415, 199] width 257 height 22
click at [383, 206] on input "dataset_file *" at bounding box center [415, 199] width 257 height 22
click at [760, 444] on button "Cancel" at bounding box center [758, 446] width 46 height 21
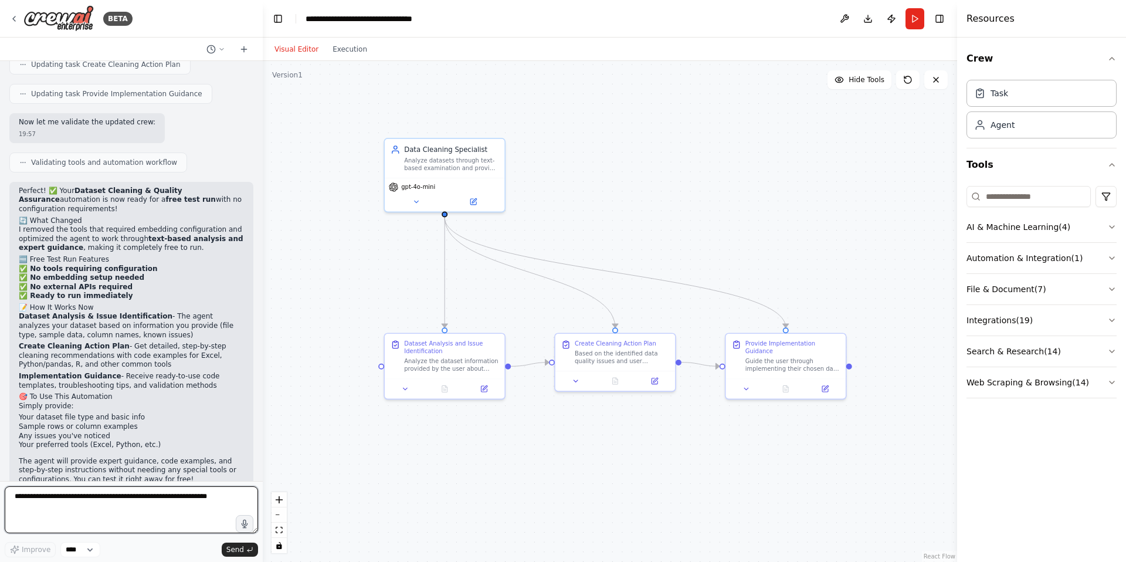
click at [126, 511] on textarea "To enrich screen reader interactions, please activate Accessibility in Grammarl…" at bounding box center [131, 509] width 253 height 47
type textarea "**********"
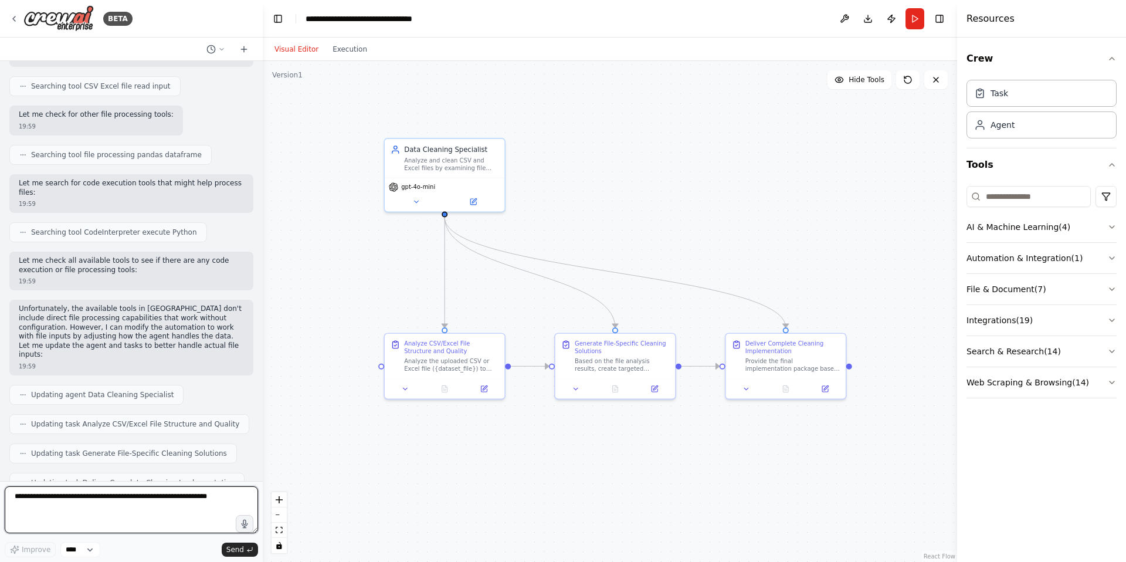
scroll to position [2614, 0]
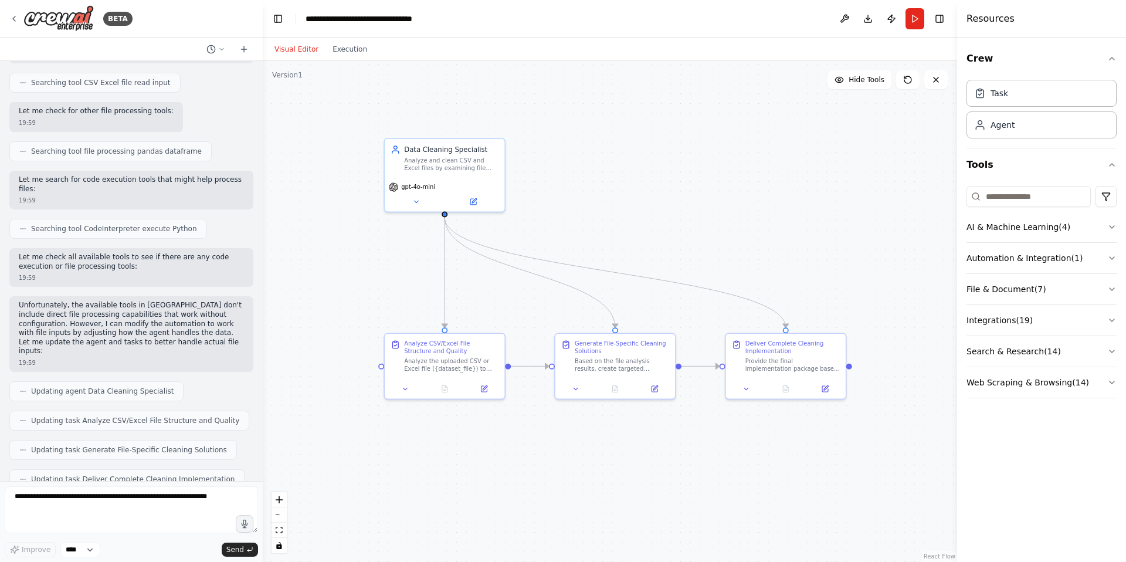
click at [181, 301] on p "Unfortunately, the available tools in [GEOGRAPHIC_DATA] don't include direct fi…" at bounding box center [131, 328] width 225 height 55
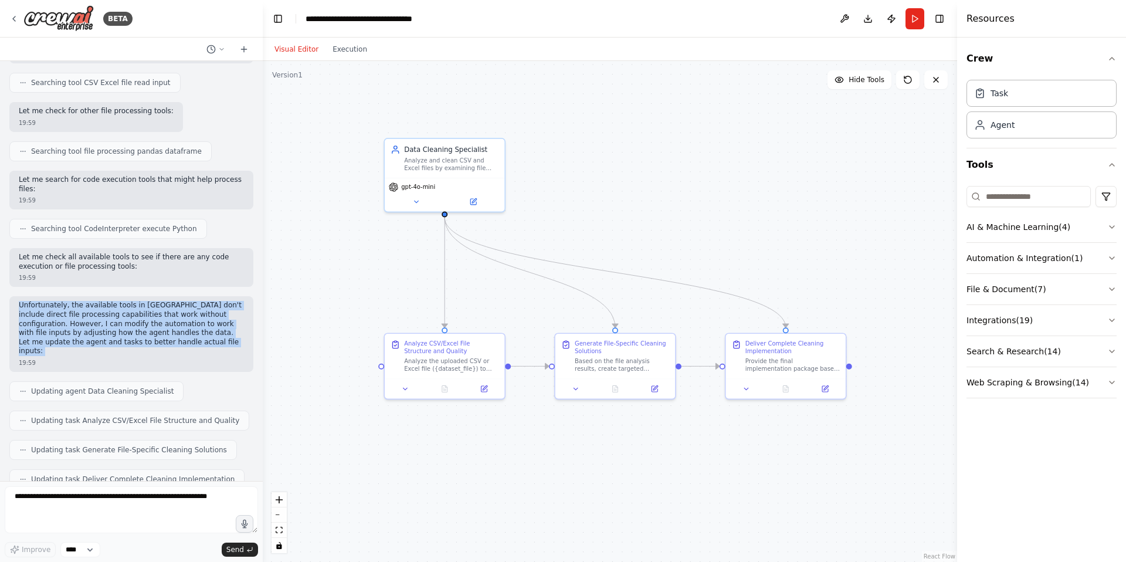
click at [181, 301] on p "Unfortunately, the available tools in [GEOGRAPHIC_DATA] don't include direct fi…" at bounding box center [131, 328] width 225 height 55
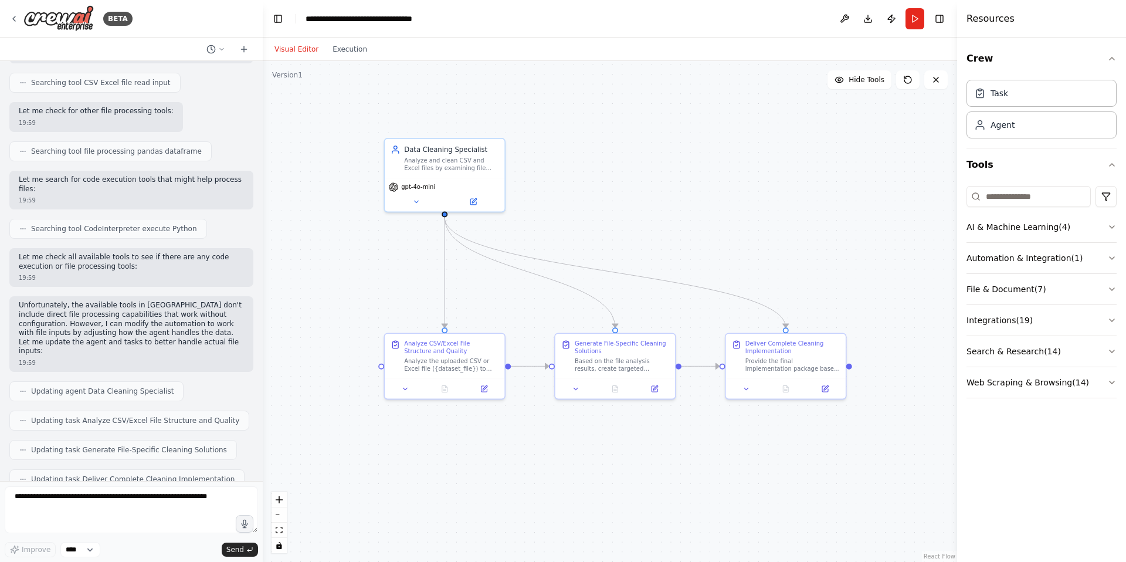
click at [181, 301] on p "Unfortunately, the available tools in [GEOGRAPHIC_DATA] don't include direct fi…" at bounding box center [131, 328] width 225 height 55
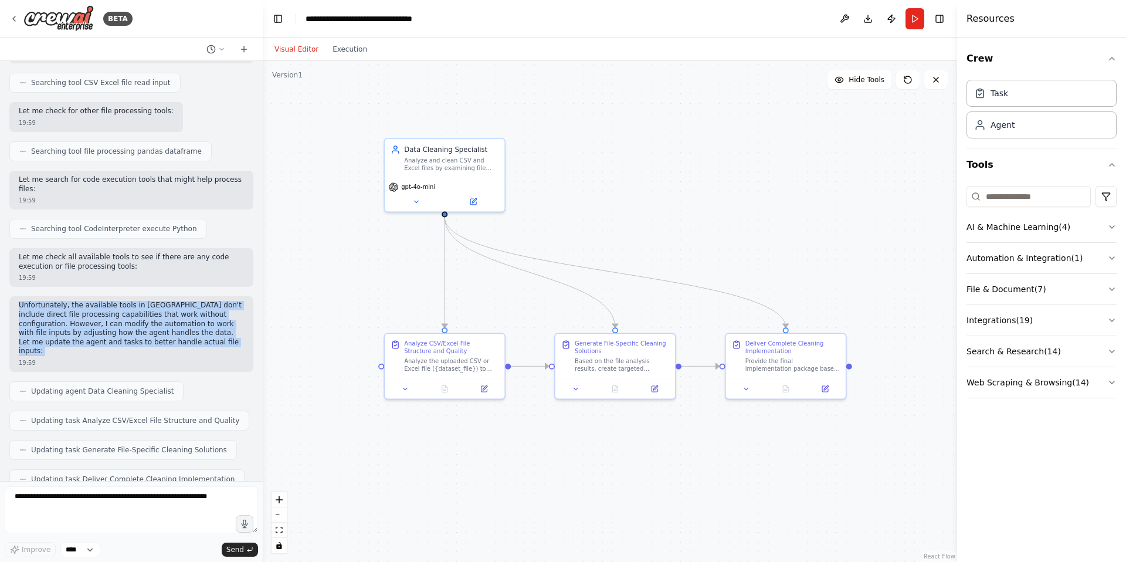
click at [181, 301] on p "Unfortunately, the available tools in [GEOGRAPHIC_DATA] don't include direct fi…" at bounding box center [131, 328] width 225 height 55
click at [163, 311] on p "Unfortunately, the available tools in [GEOGRAPHIC_DATA] don't include direct fi…" at bounding box center [131, 328] width 225 height 55
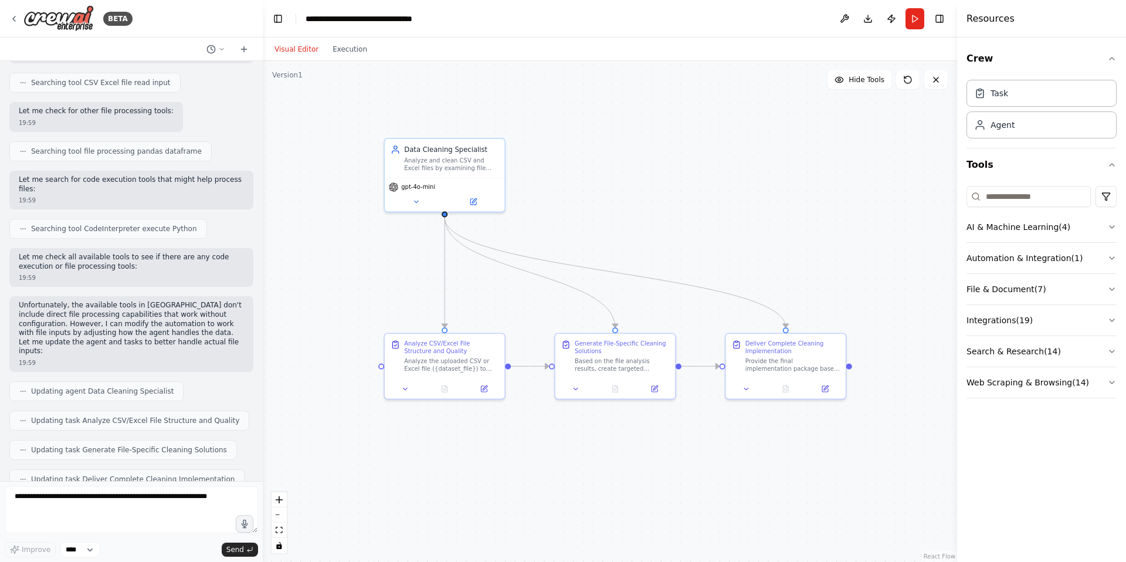
click at [163, 311] on p "Unfortunately, the available tools in [GEOGRAPHIC_DATA] don't include direct fi…" at bounding box center [131, 328] width 225 height 55
click at [135, 301] on p "Unfortunately, the available tools in [GEOGRAPHIC_DATA] don't include direct fi…" at bounding box center [131, 328] width 225 height 55
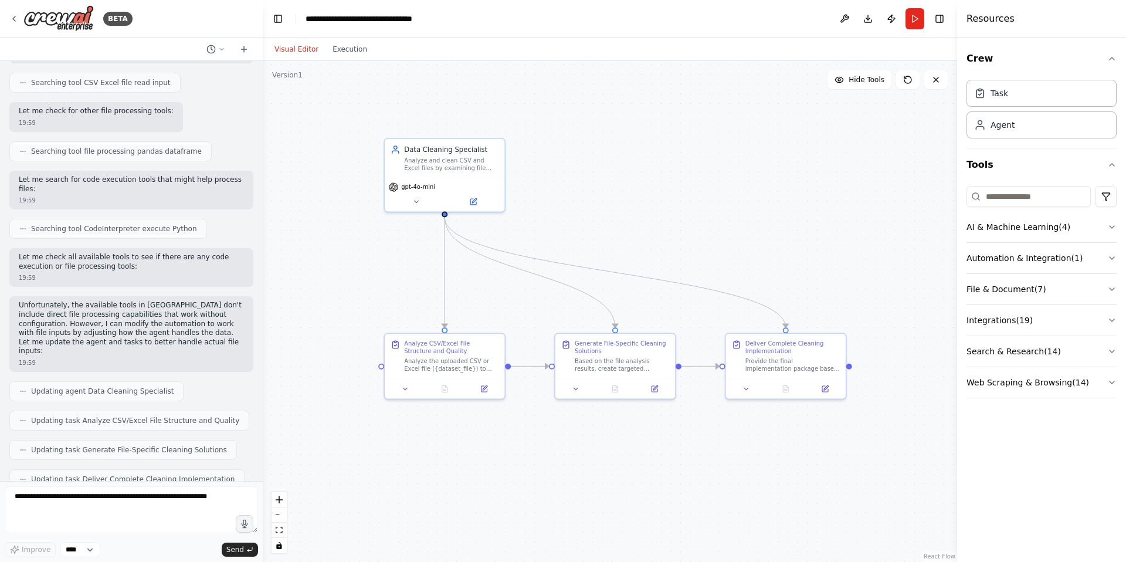
click at [135, 301] on p "Unfortunately, the available tools in [GEOGRAPHIC_DATA] don't include direct fi…" at bounding box center [131, 328] width 225 height 55
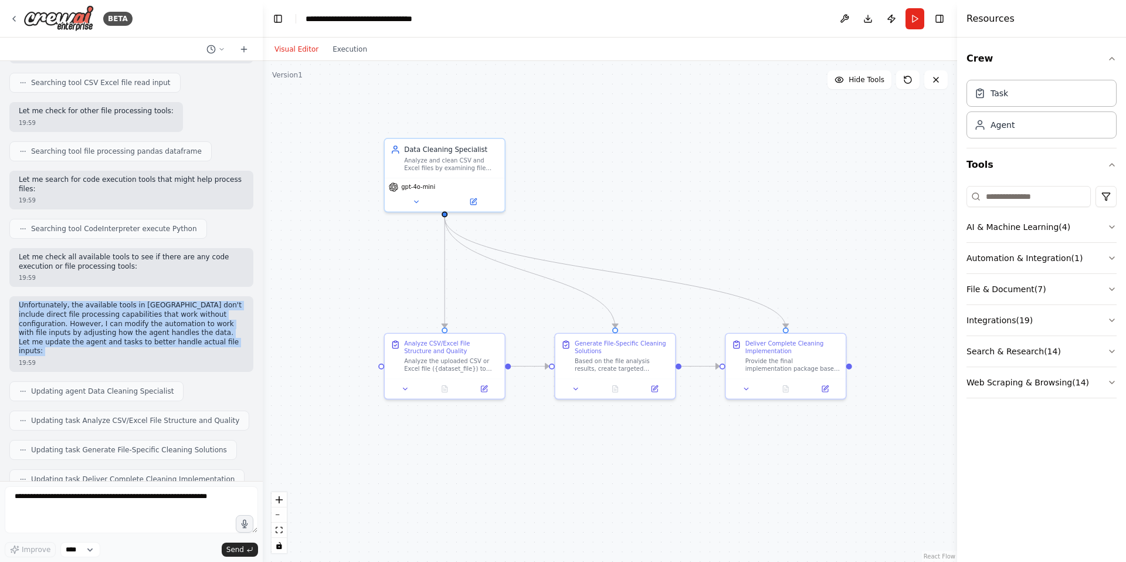
click at [153, 304] on p "Unfortunately, the available tools in [GEOGRAPHIC_DATA] don't include direct fi…" at bounding box center [131, 328] width 225 height 55
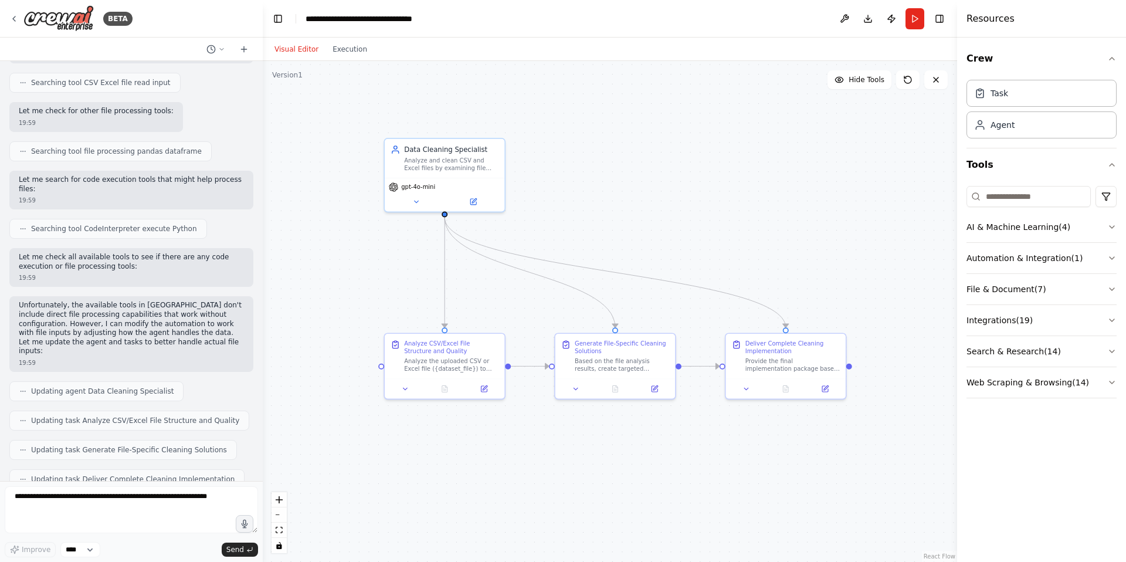
click at [153, 304] on p "Unfortunately, the available tools in [GEOGRAPHIC_DATA] don't include direct fi…" at bounding box center [131, 328] width 225 height 55
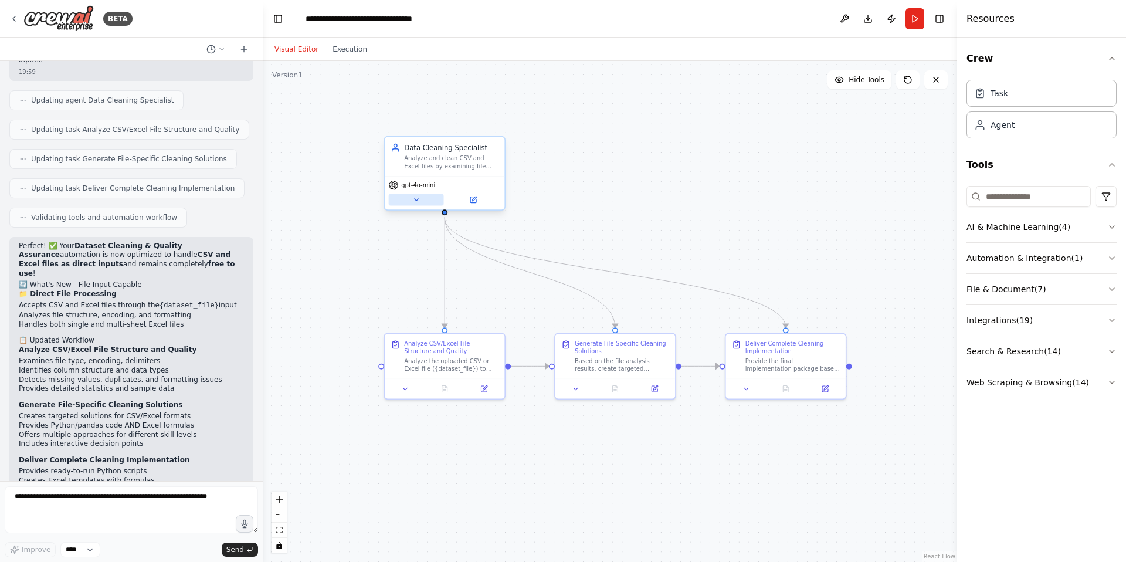
scroll to position [2920, 0]
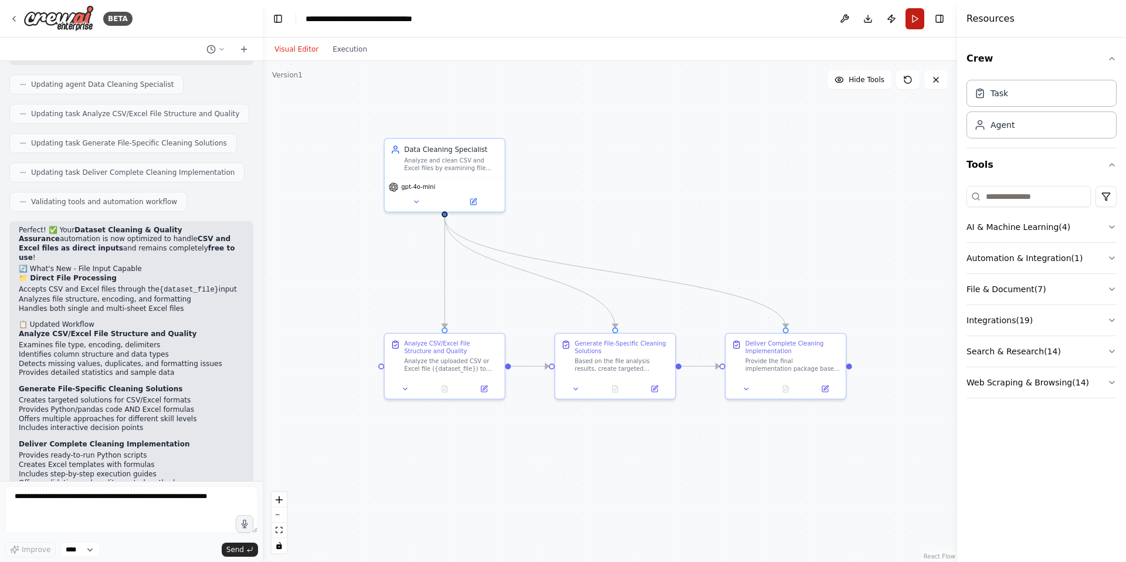
click at [919, 13] on button "Run" at bounding box center [914, 18] width 19 height 21
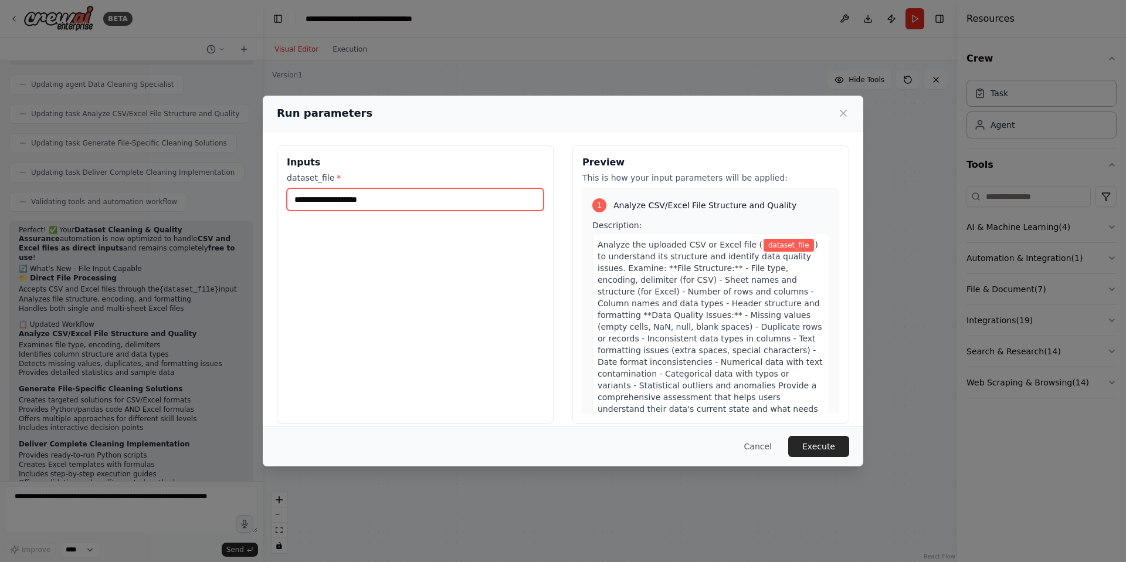
click at [440, 199] on input "dataset_file *" at bounding box center [415, 199] width 257 height 22
click at [338, 199] on input "dataset_file *" at bounding box center [415, 199] width 257 height 22
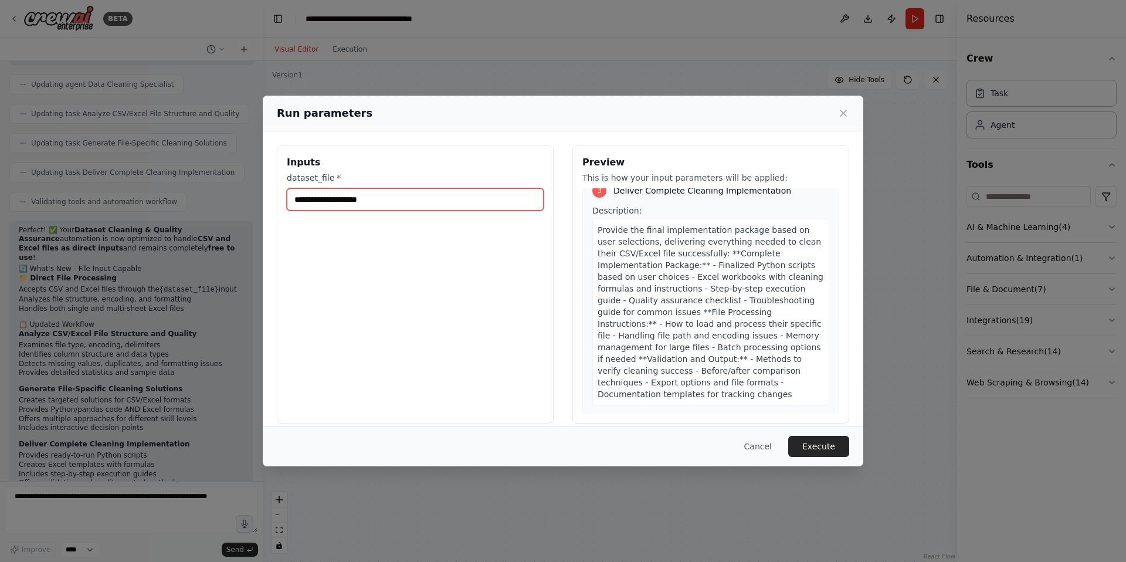
scroll to position [953, 0]
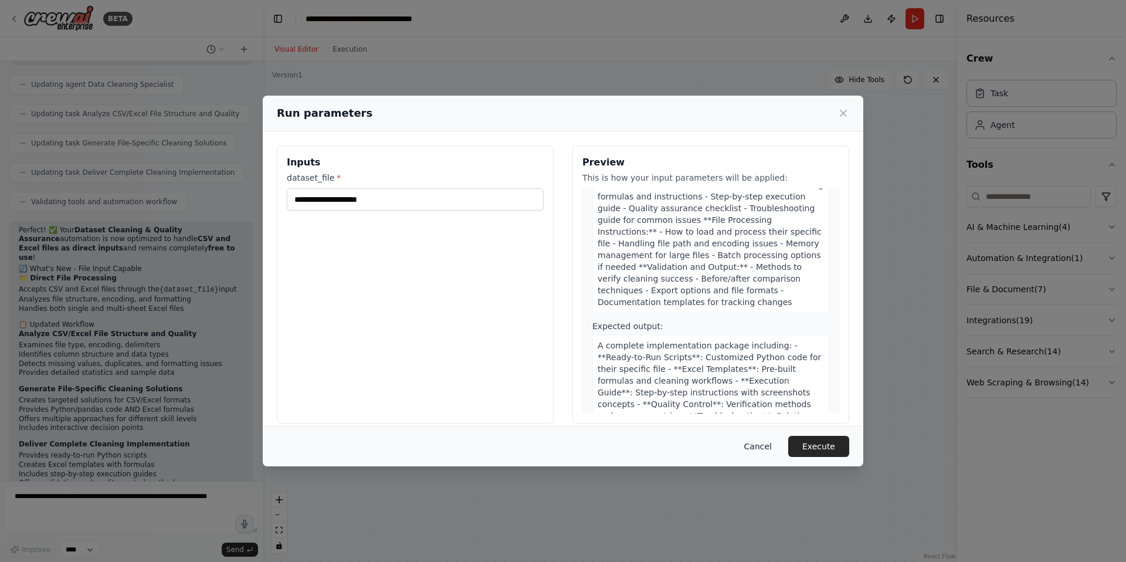
click at [762, 446] on button "Cancel" at bounding box center [758, 446] width 46 height 21
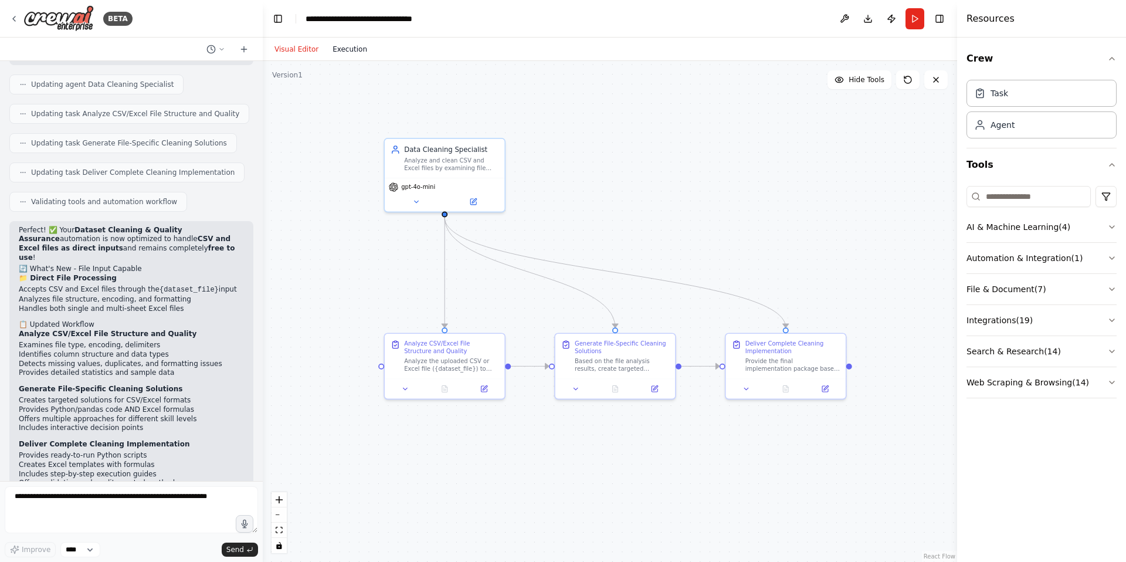
click at [338, 49] on button "Execution" at bounding box center [349, 49] width 49 height 14
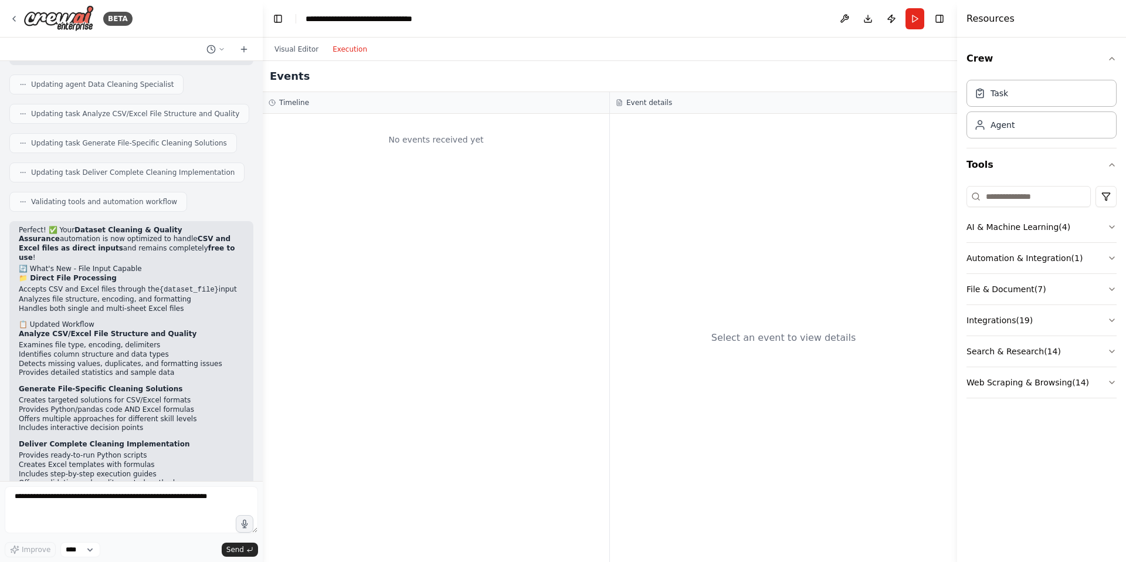
click at [402, 163] on div "No events received yet" at bounding box center [436, 338] width 347 height 448
click at [868, 16] on button "Download" at bounding box center [867, 18] width 19 height 21
